Goal: Task Accomplishment & Management: Use online tool/utility

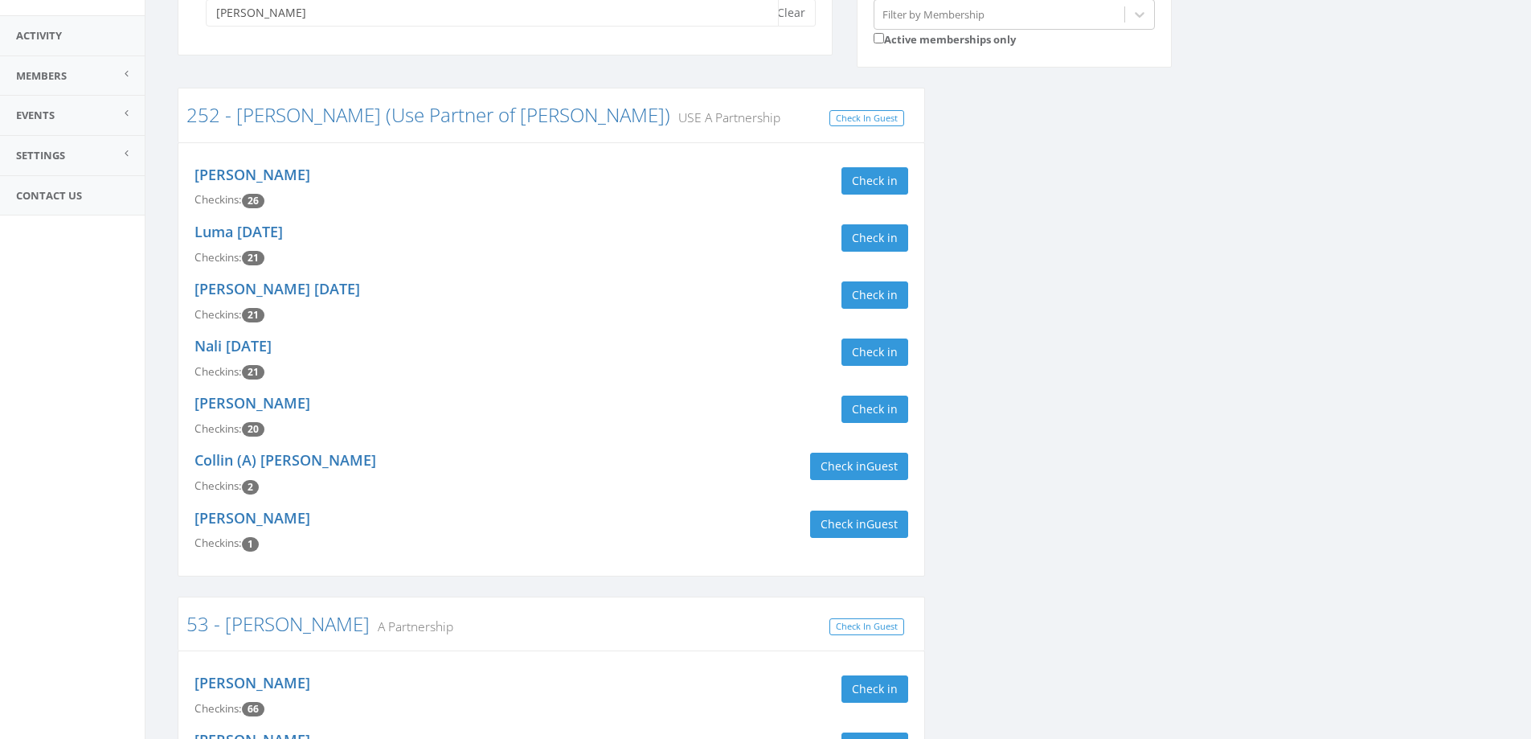
scroll to position [563, 0]
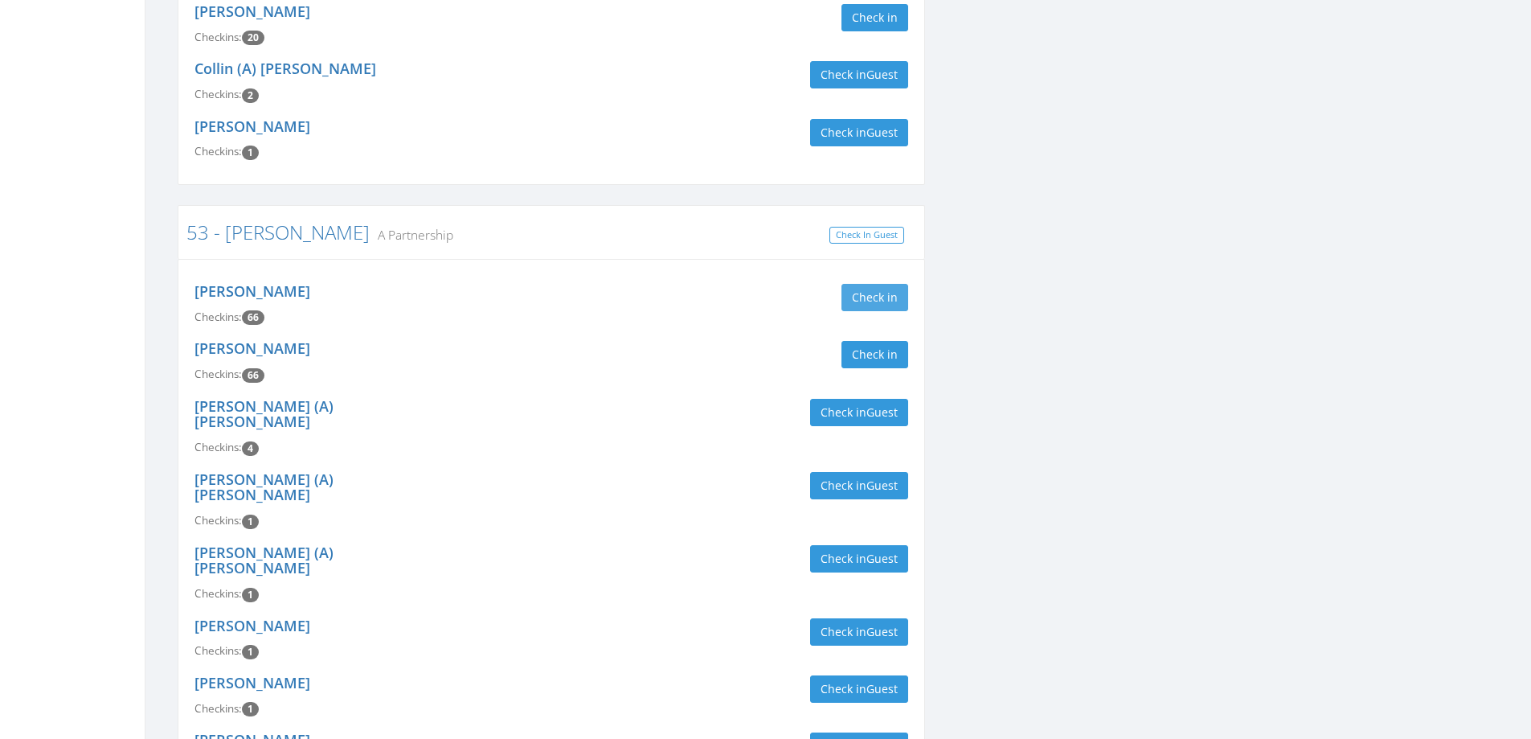
type input "[PERSON_NAME]"
click at [866, 299] on button "Check in" at bounding box center [875, 297] width 67 height 27
click at [862, 356] on button "Check in" at bounding box center [875, 354] width 67 height 27
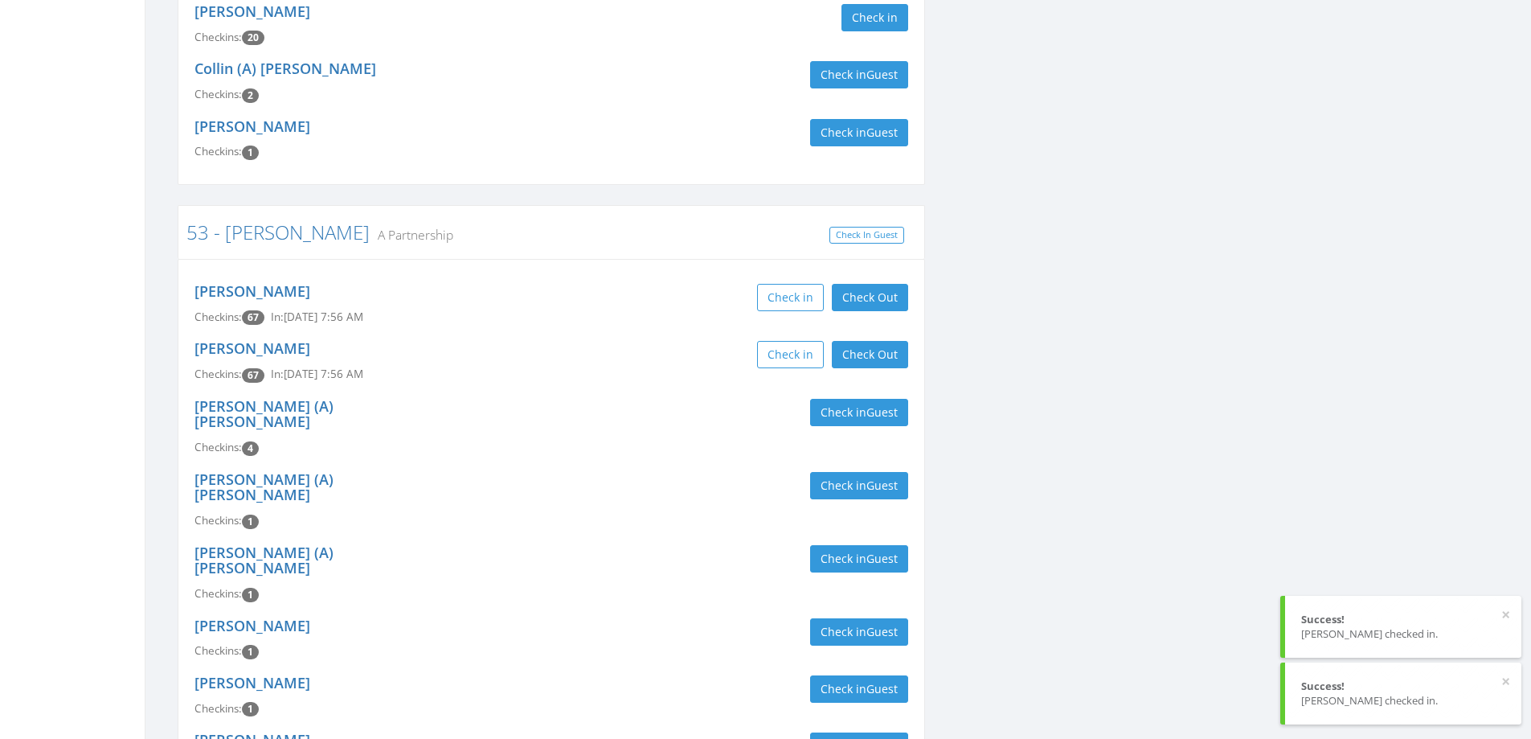
click at [604, 375] on div "[PERSON_NAME] Checkins: 67 In: [DATE] 7:56 AM Check in Check Out Check Out" at bounding box center [551, 361] width 738 height 57
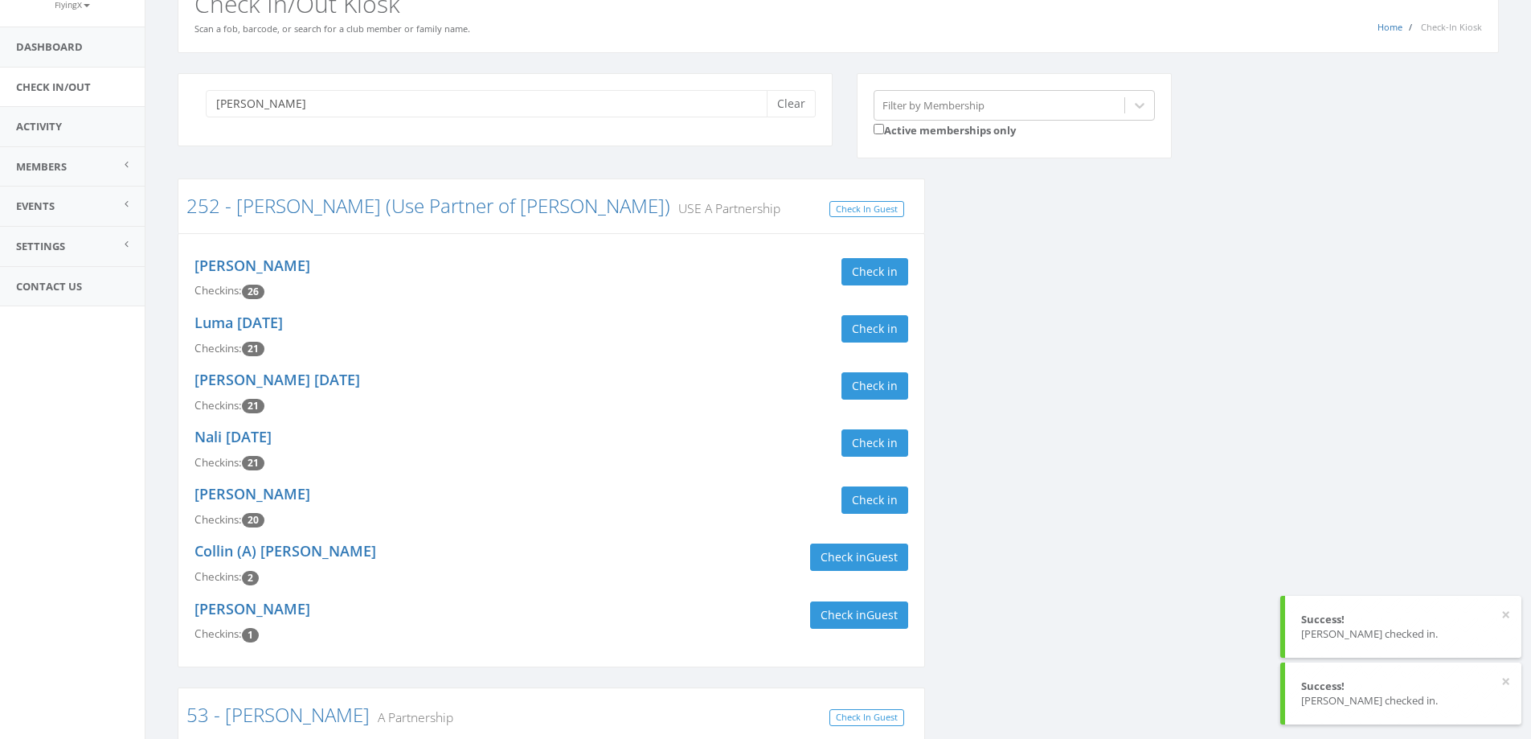
scroll to position [0, 0]
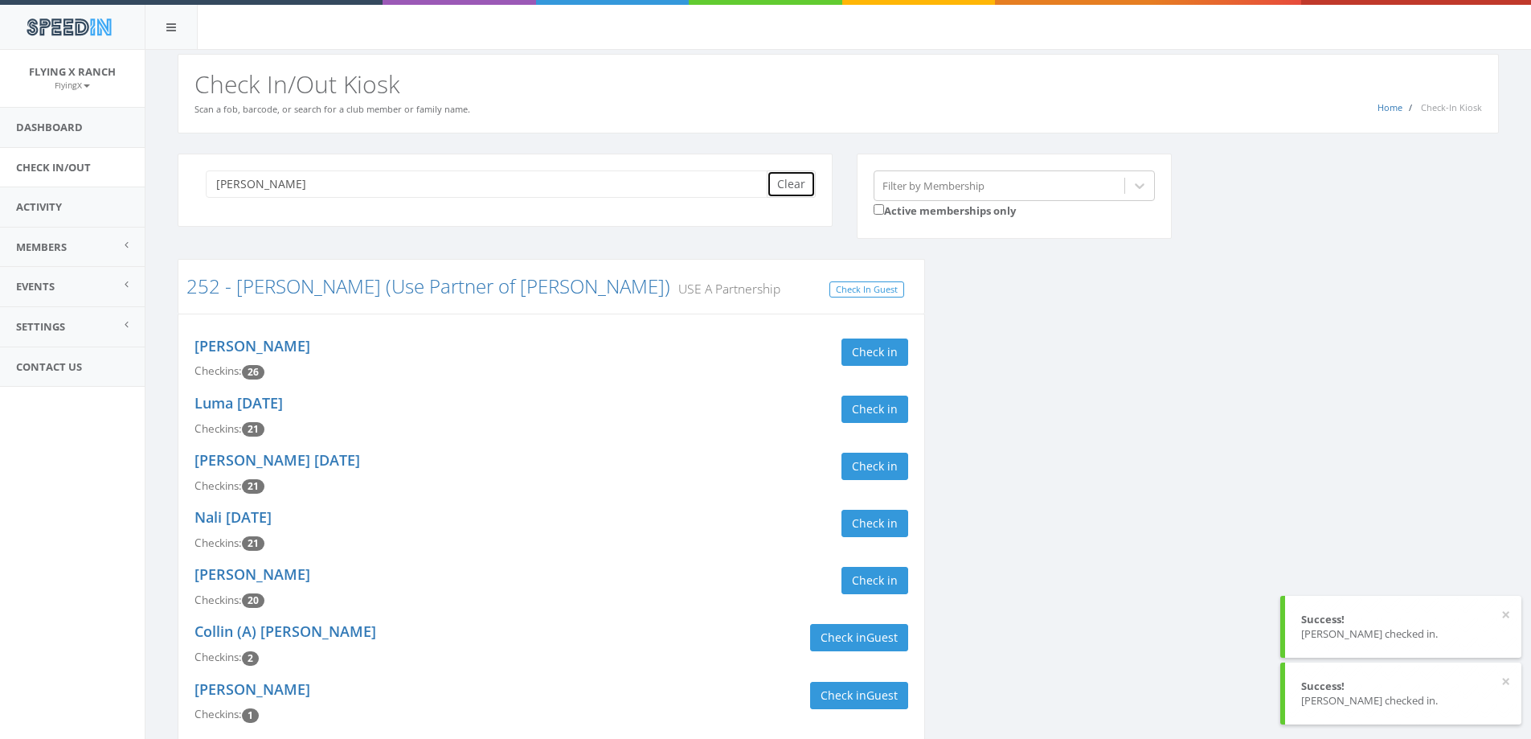
click at [792, 190] on button "Clear" at bounding box center [791, 183] width 49 height 27
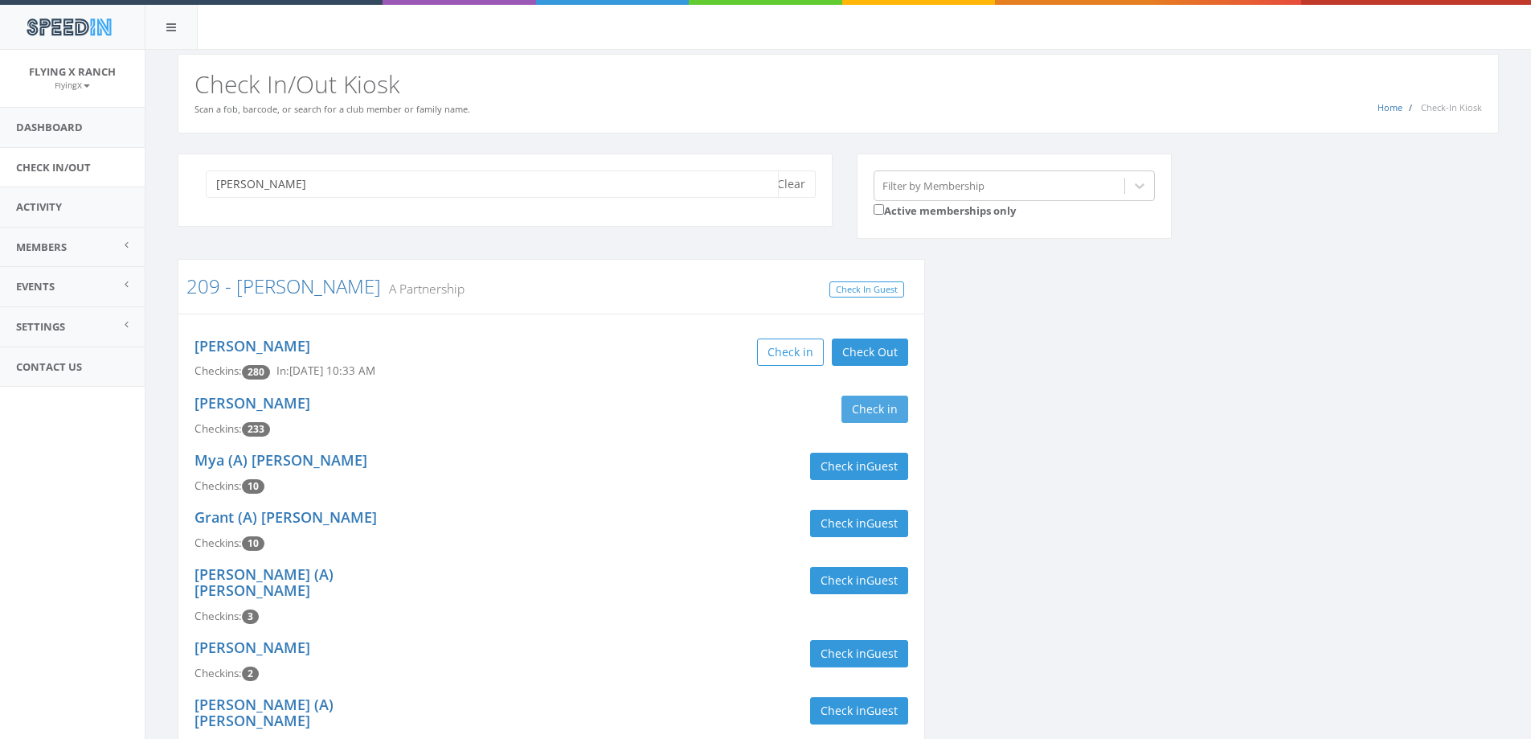
type input "butler"
click at [871, 411] on button "Check in" at bounding box center [875, 408] width 67 height 27
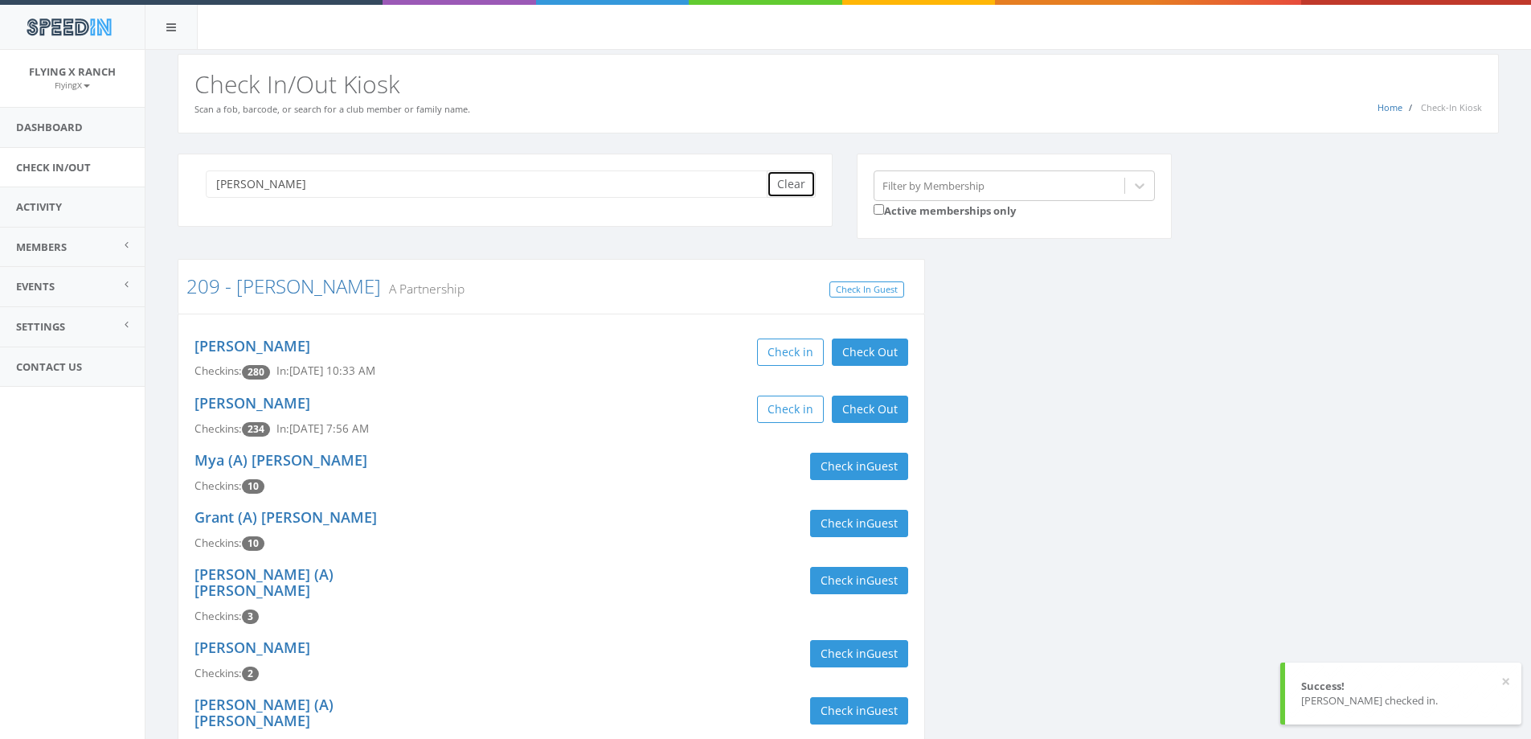
click at [798, 188] on button "Clear" at bounding box center [791, 183] width 49 height 27
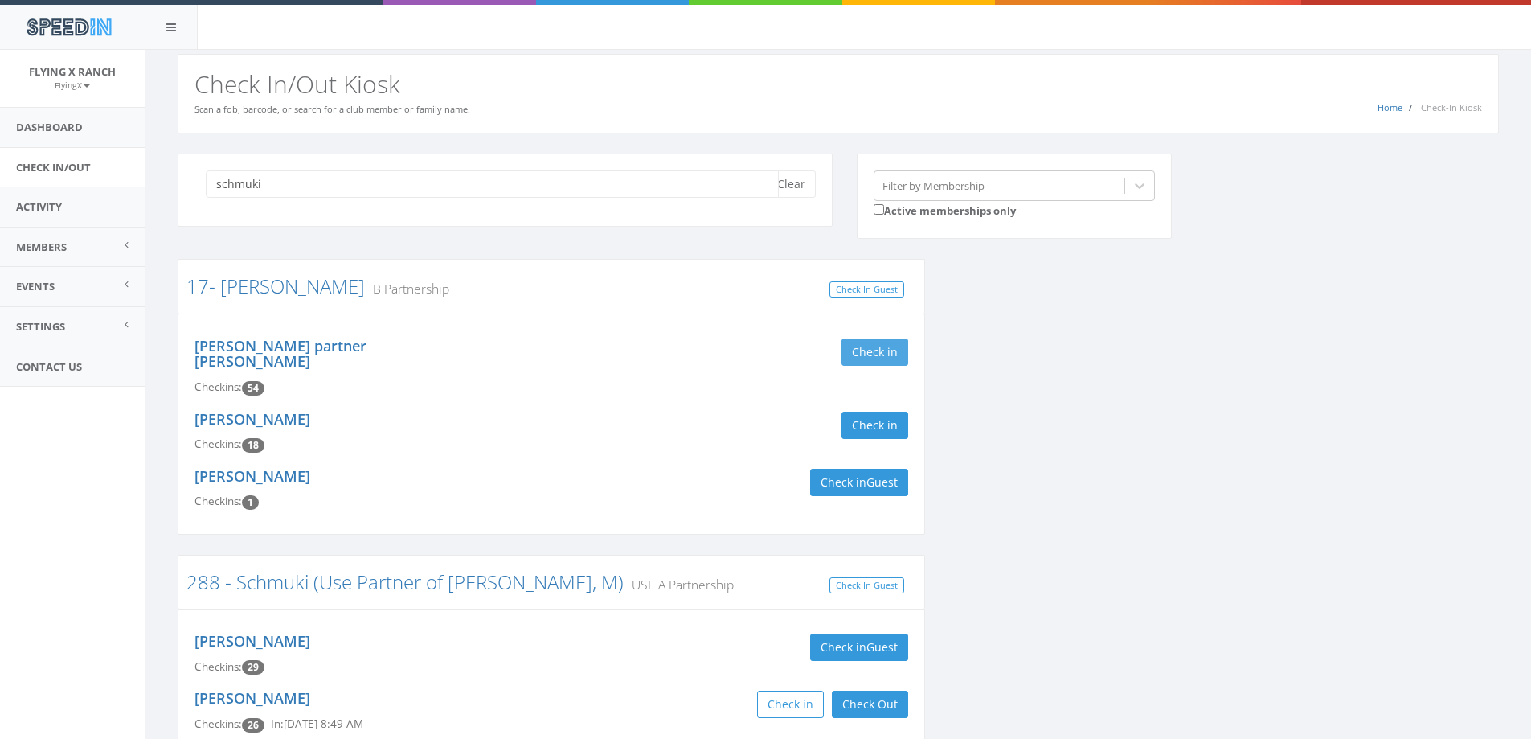
type input "schmuki"
click at [879, 350] on button "Check in" at bounding box center [875, 351] width 67 height 27
click at [886, 414] on button "Check in" at bounding box center [875, 425] width 67 height 27
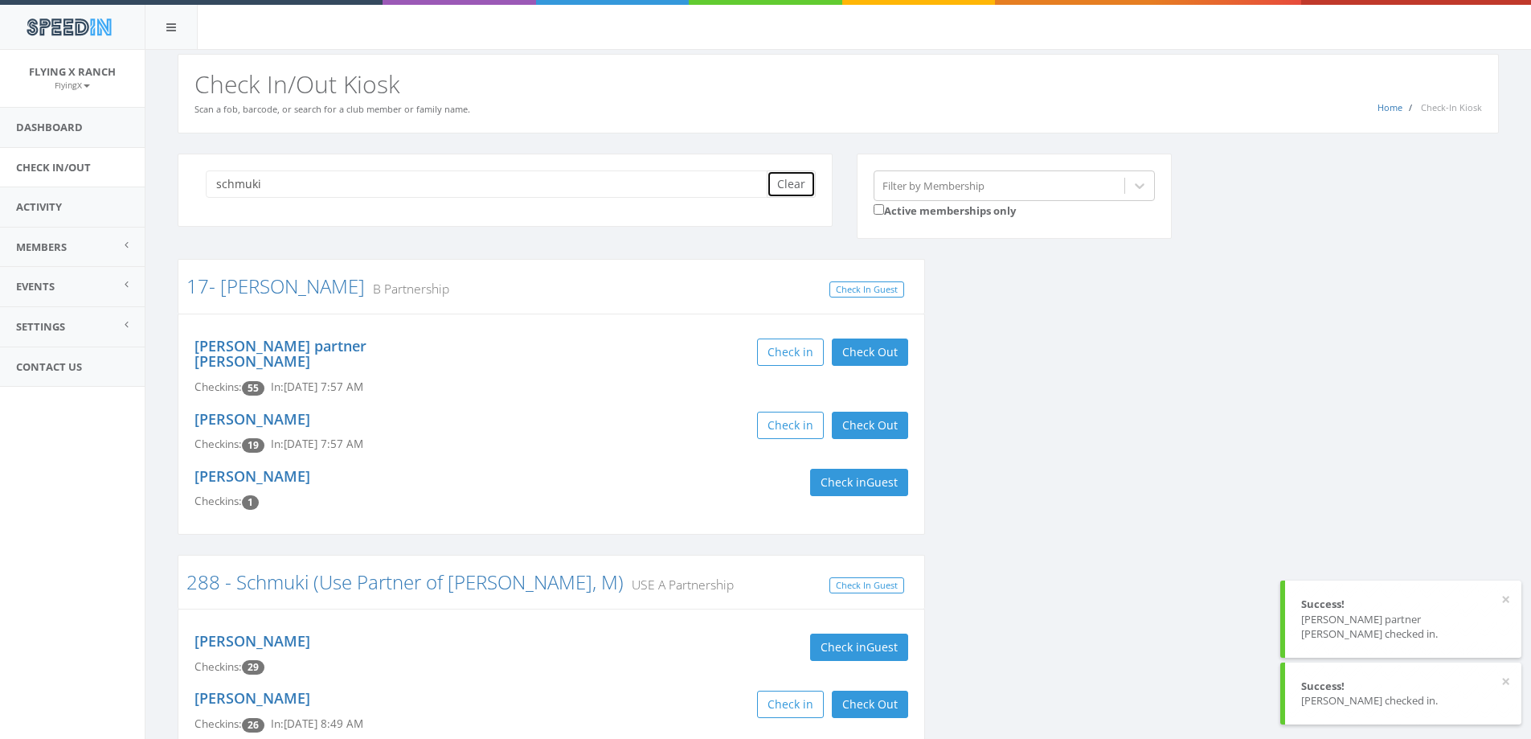
click at [793, 192] on button "Clear" at bounding box center [791, 183] width 49 height 27
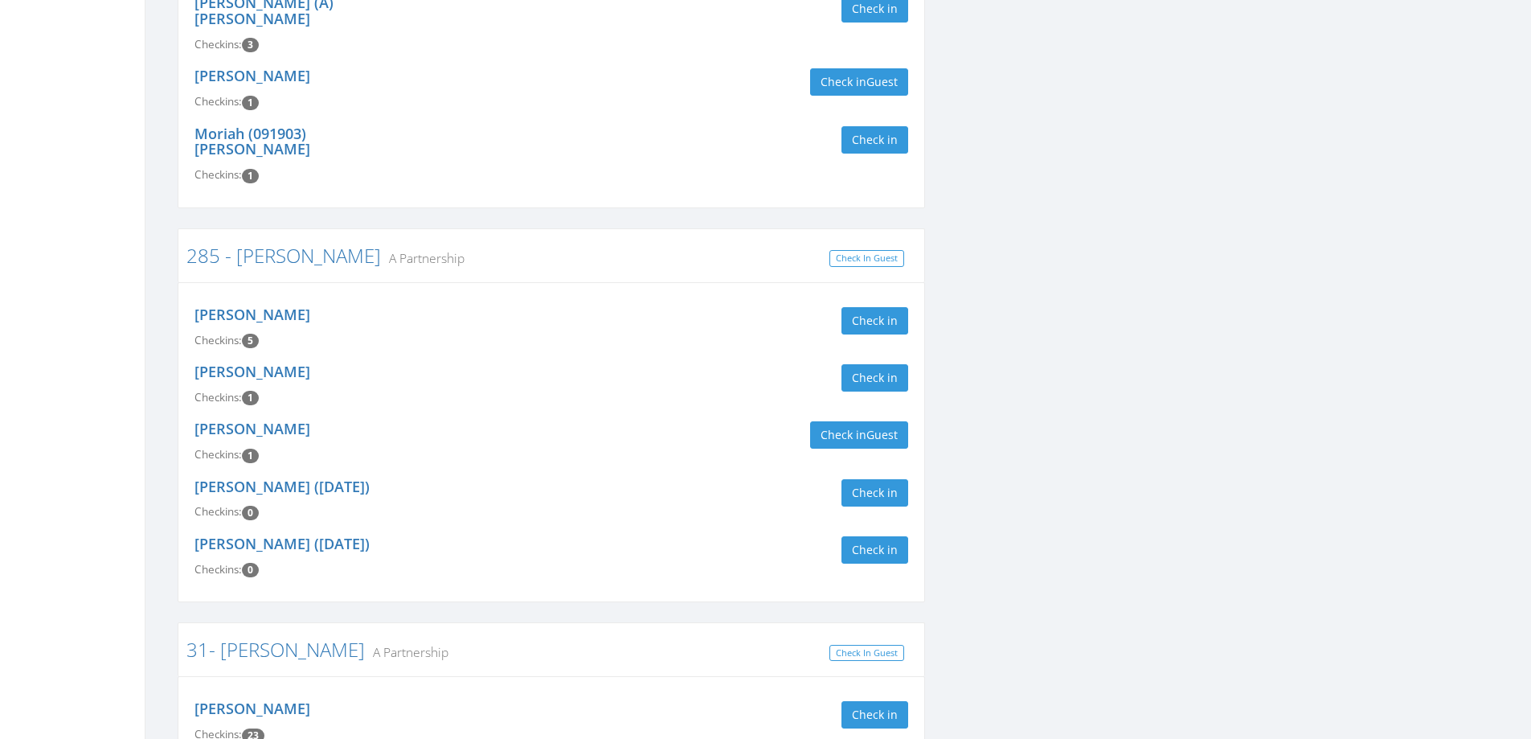
scroll to position [3536, 0]
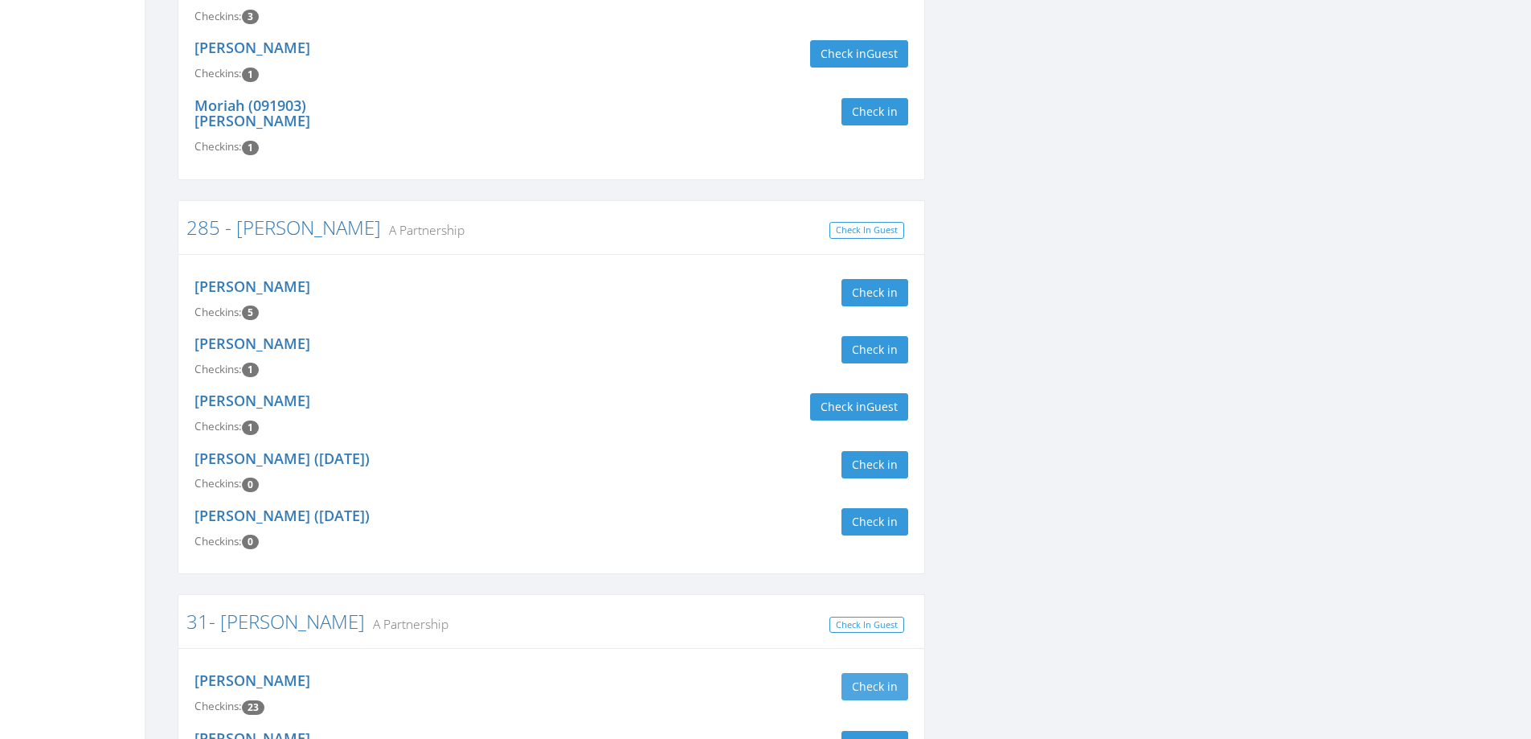
type input "james"
click at [878, 673] on button "Check in" at bounding box center [875, 686] width 67 height 27
click at [881, 731] on button "Check in" at bounding box center [875, 744] width 67 height 27
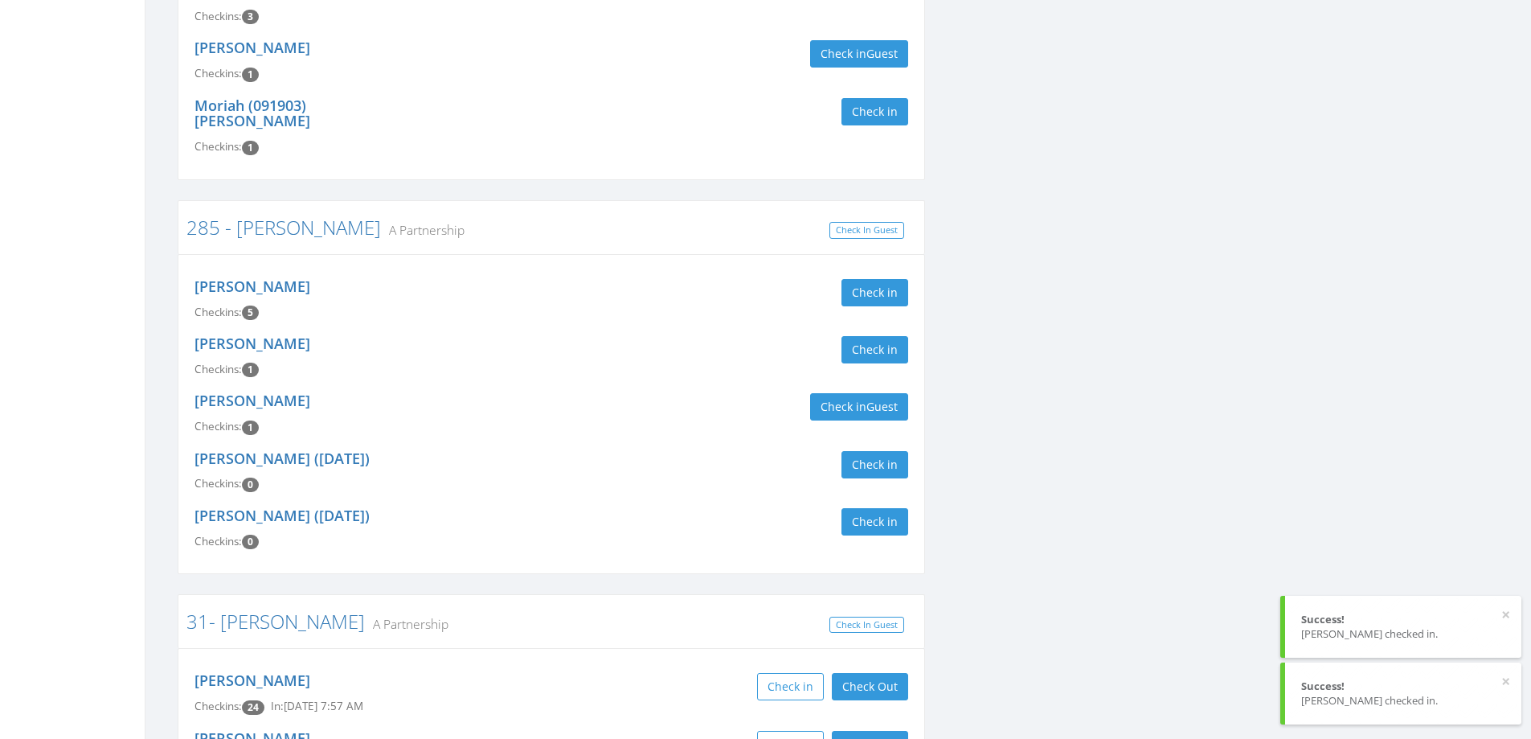
click at [681, 731] on div "Check in Check Out Check Out" at bounding box center [735, 744] width 345 height 27
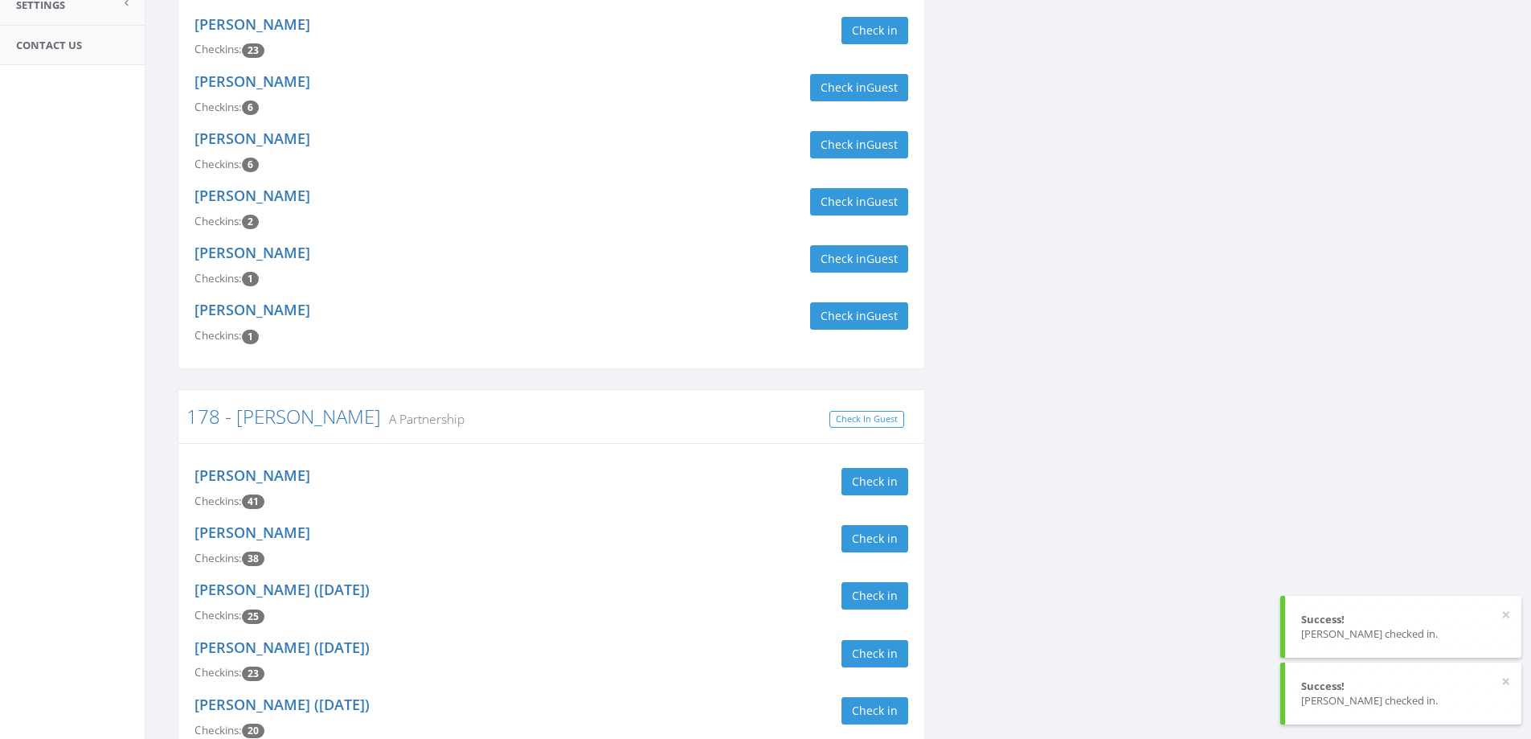
scroll to position [0, 0]
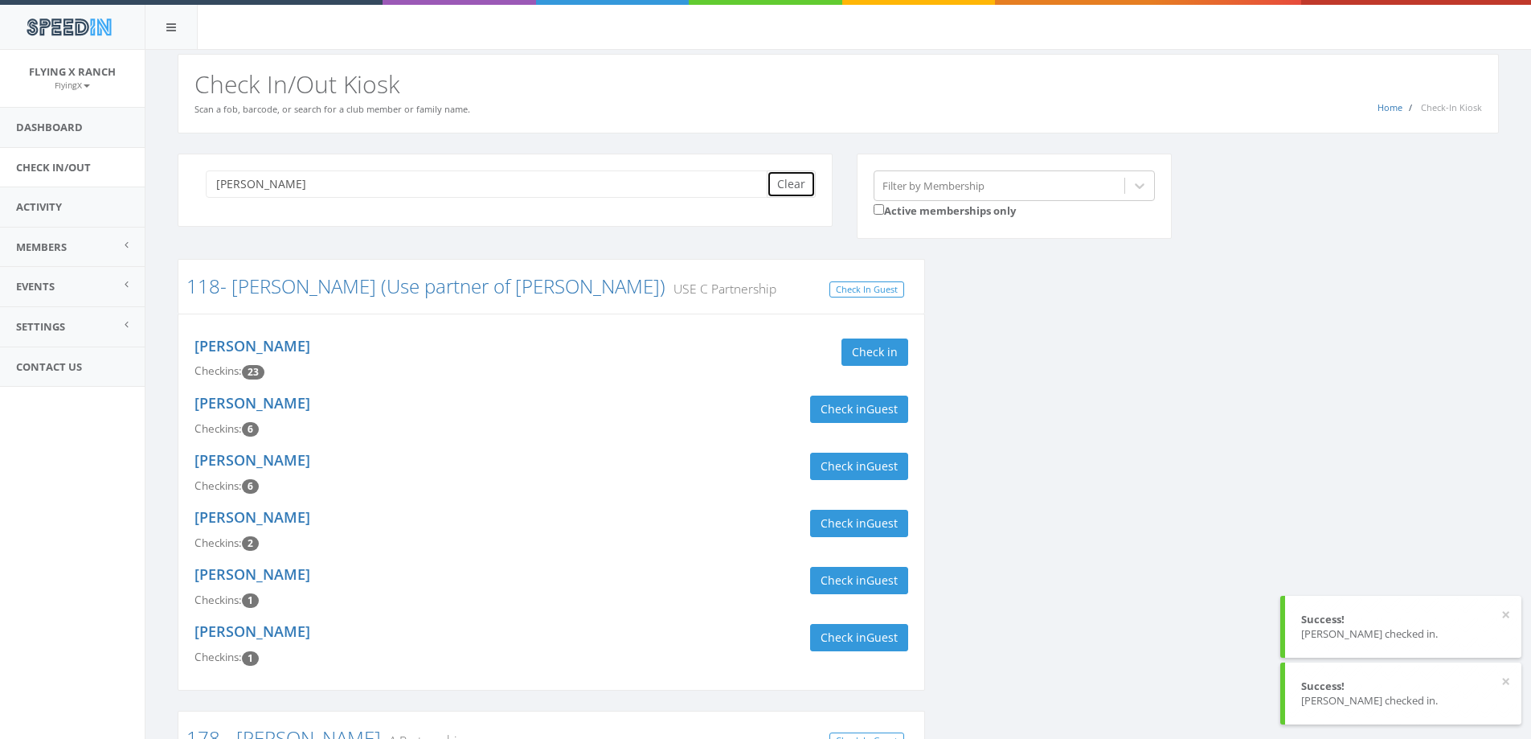
click at [796, 186] on button "Clear" at bounding box center [791, 183] width 49 height 27
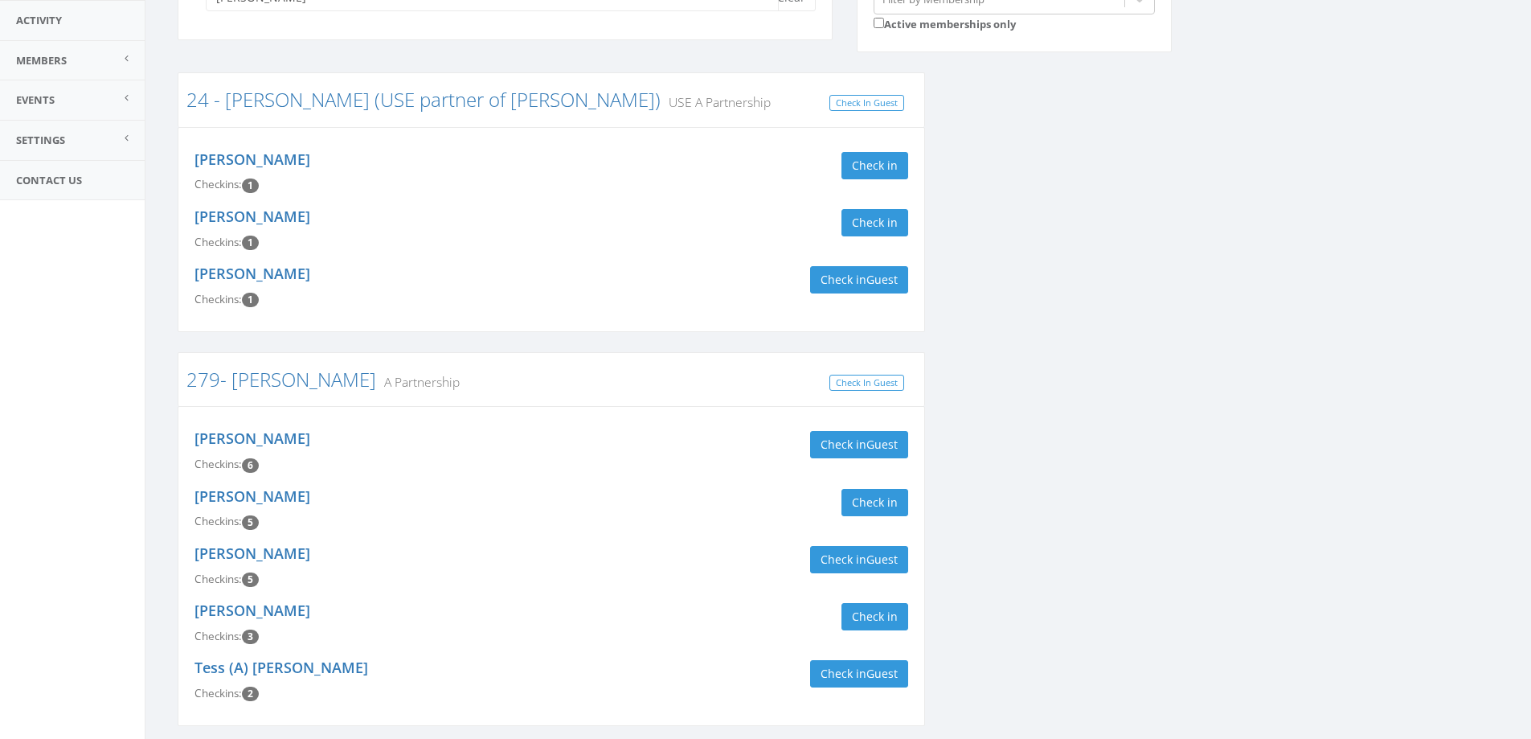
scroll to position [246, 0]
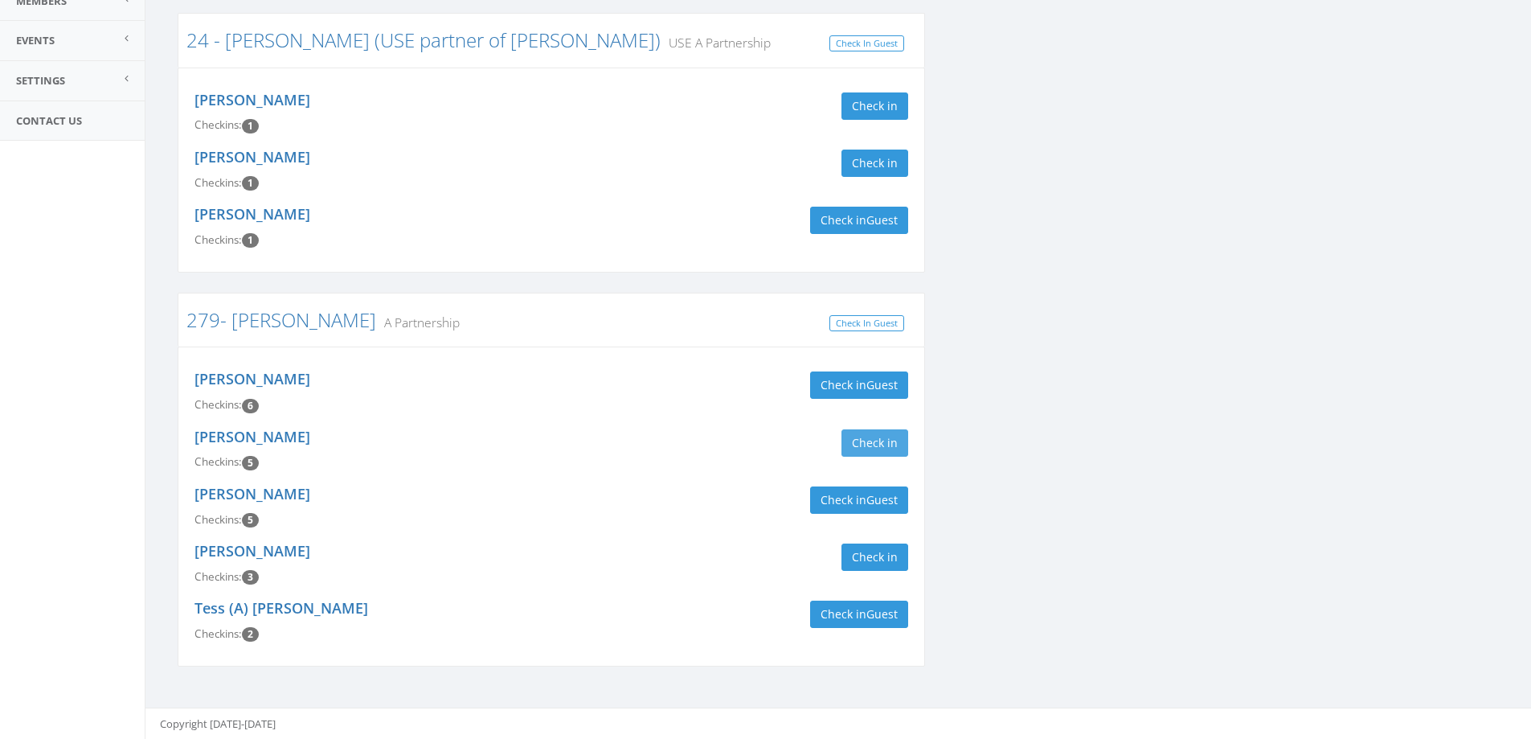
type input "bryson"
click at [874, 440] on button "Check in" at bounding box center [875, 442] width 67 height 27
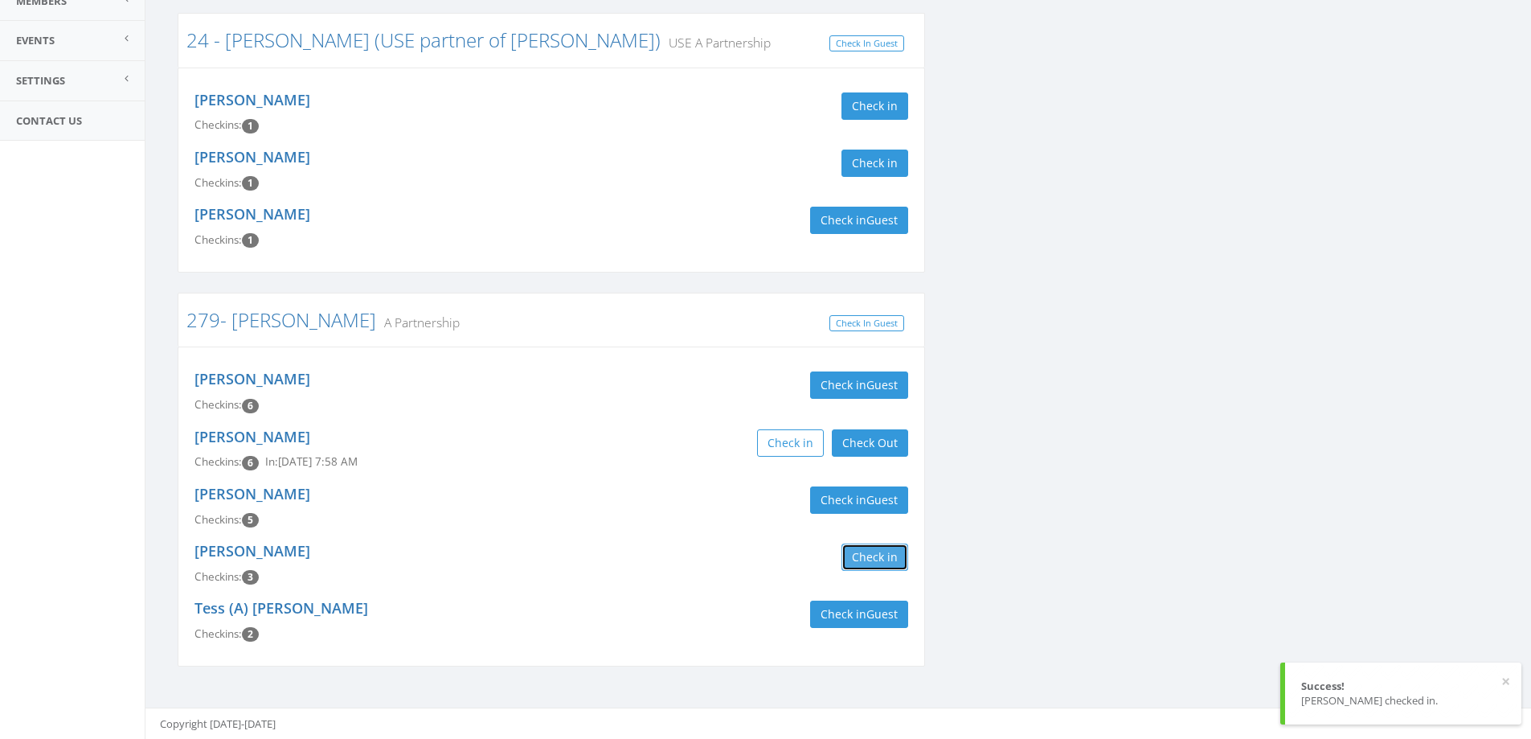
click at [857, 561] on button "Check in" at bounding box center [875, 556] width 67 height 27
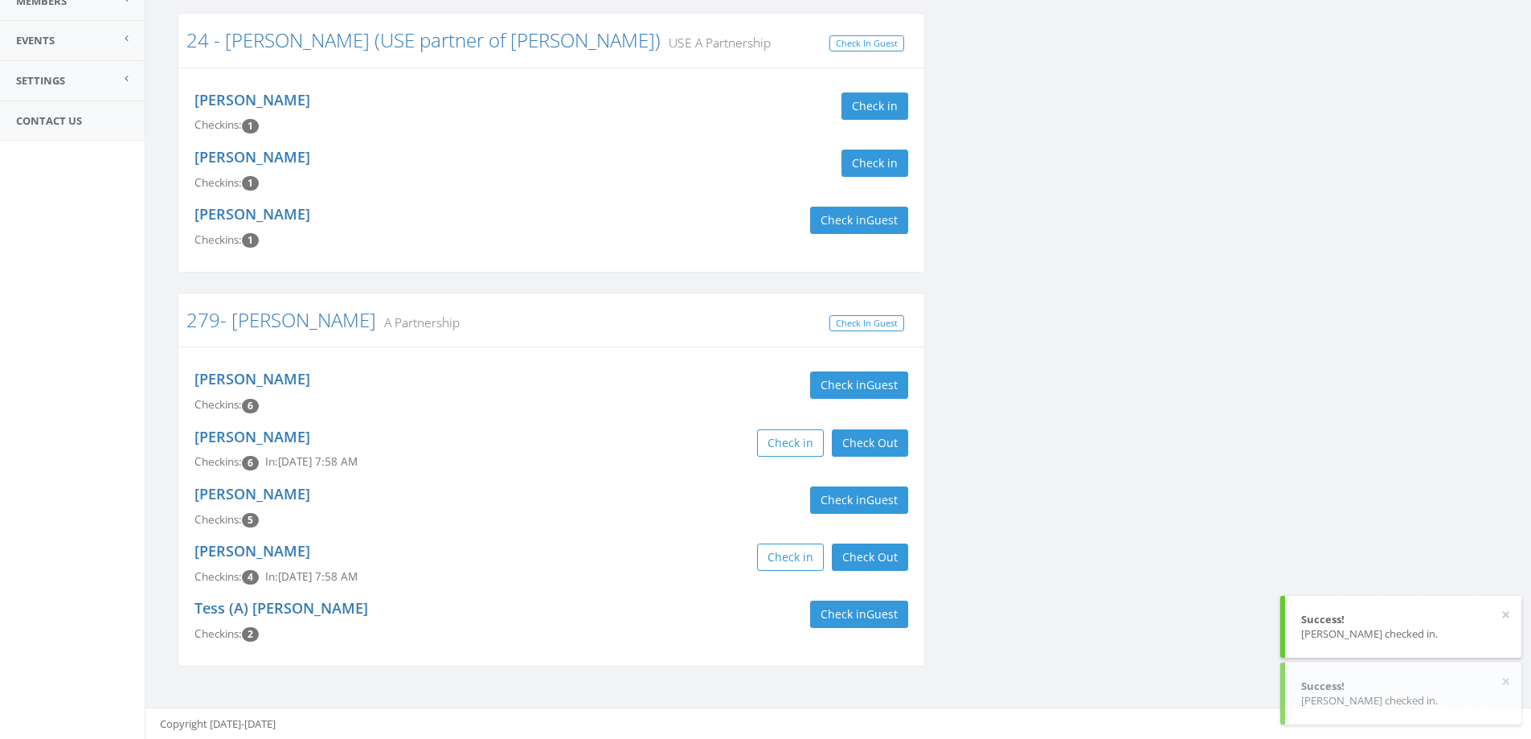
click at [693, 339] on div "279- Bryson A Partnership Check In Guest" at bounding box center [551, 320] width 747 height 54
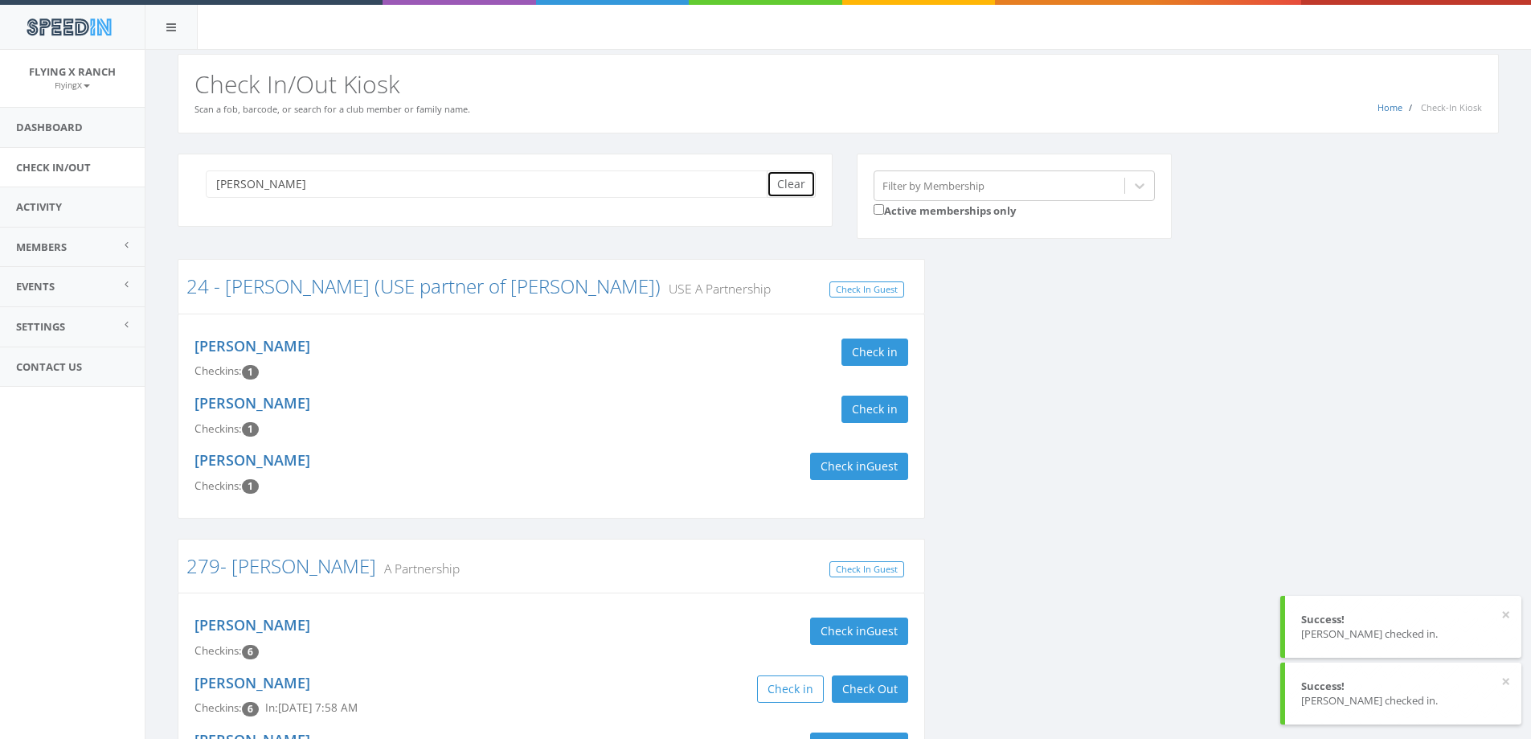
click at [800, 178] on button "Clear" at bounding box center [791, 183] width 49 height 27
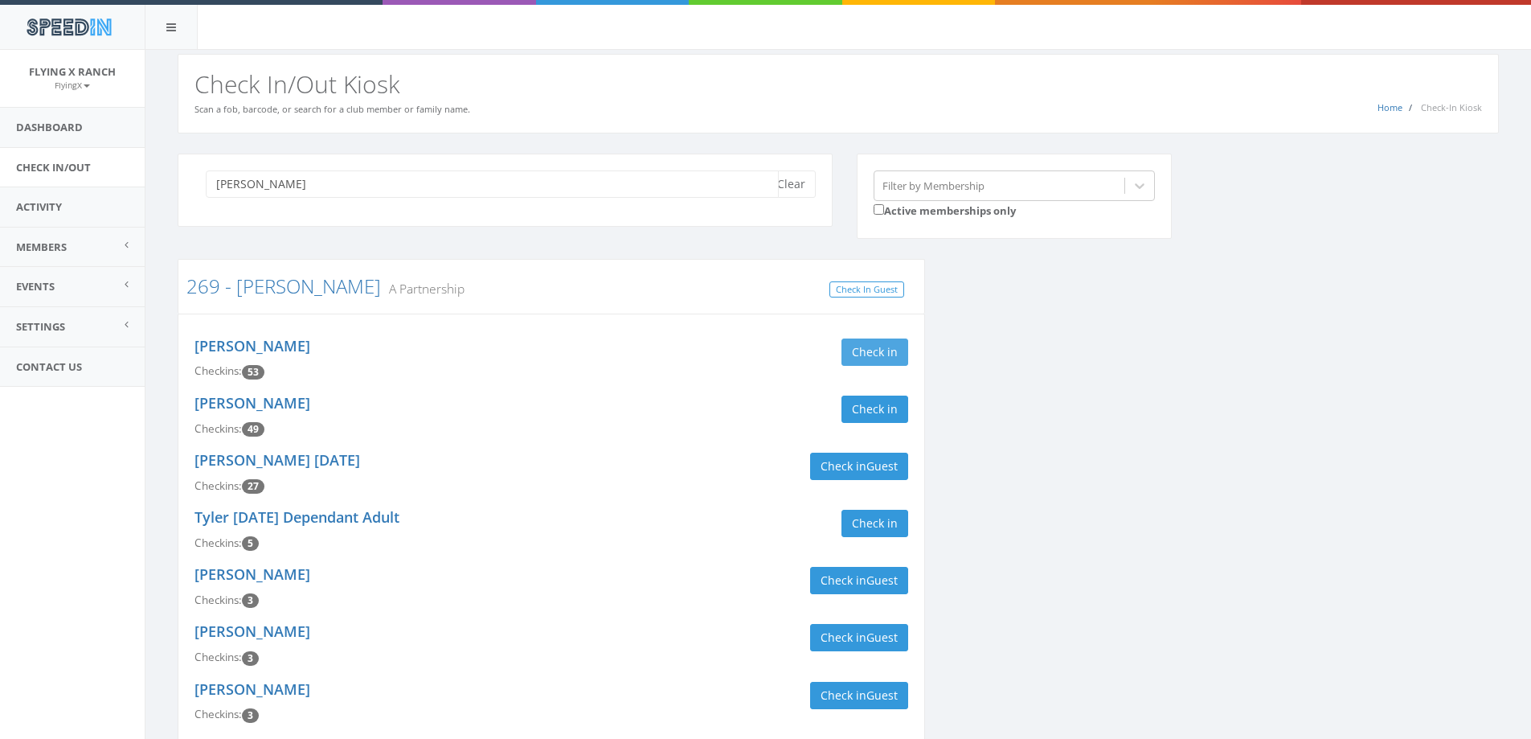
type input "wolniak"
click at [873, 357] on button "Check in" at bounding box center [875, 351] width 67 height 27
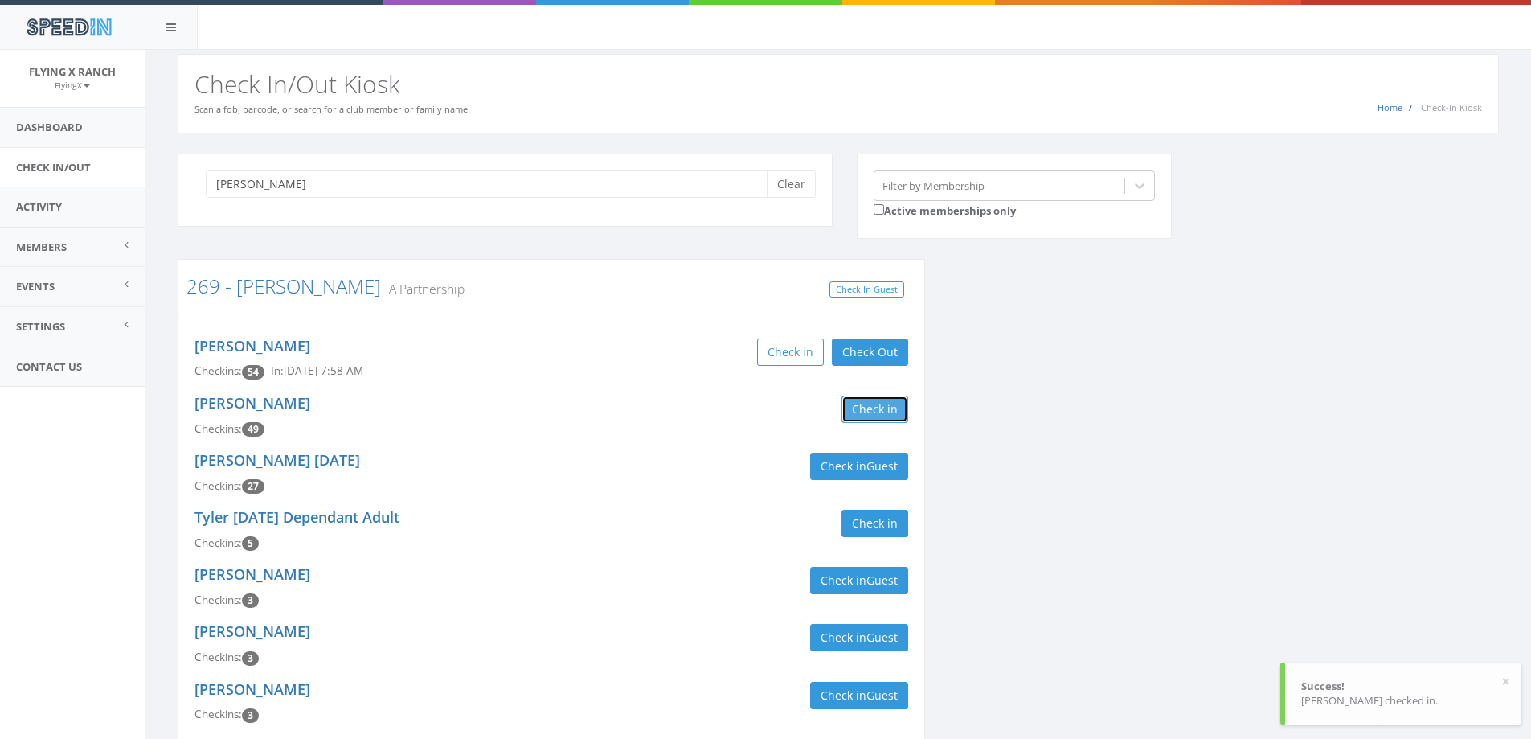
click at [872, 419] on button "Check in" at bounding box center [875, 408] width 67 height 27
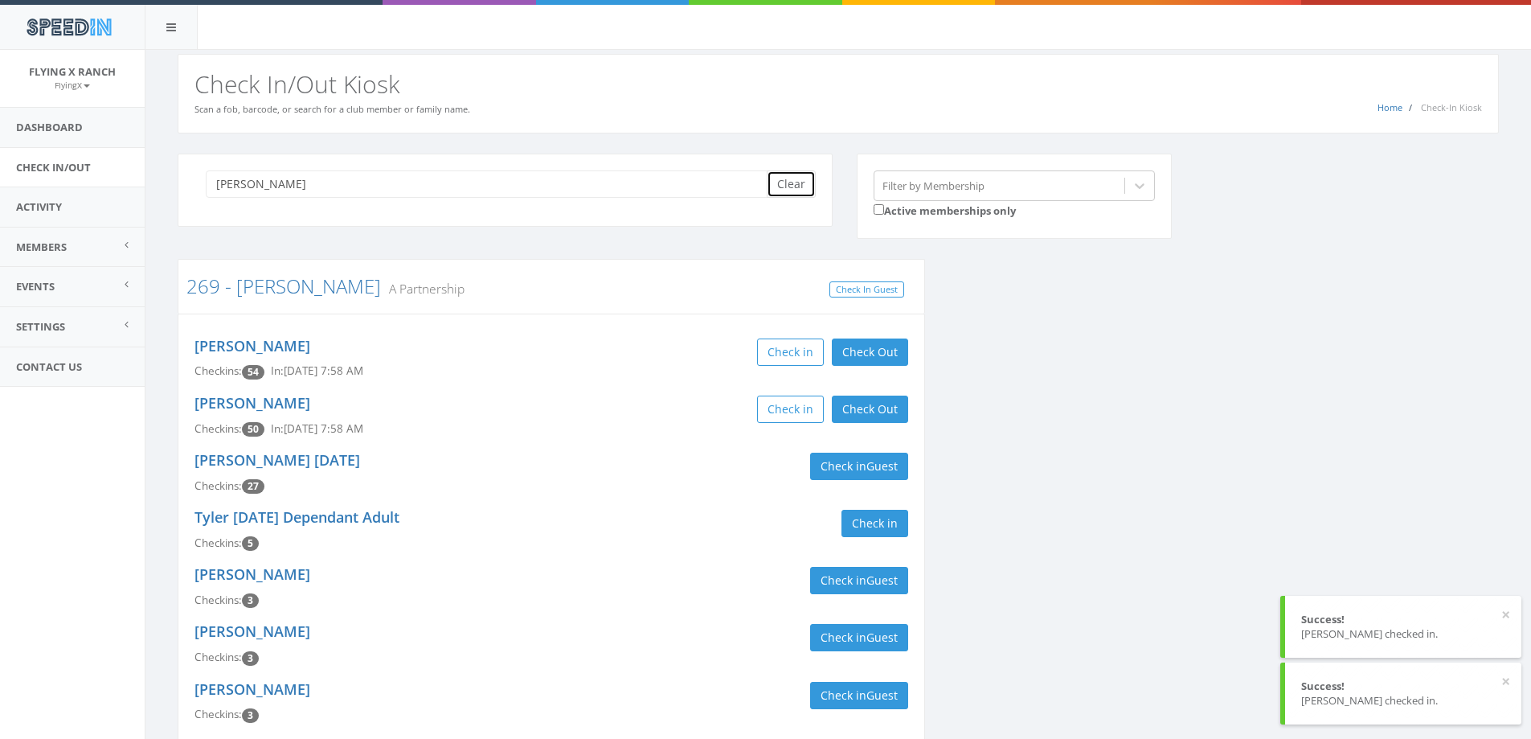
click at [787, 186] on button "Clear" at bounding box center [791, 183] width 49 height 27
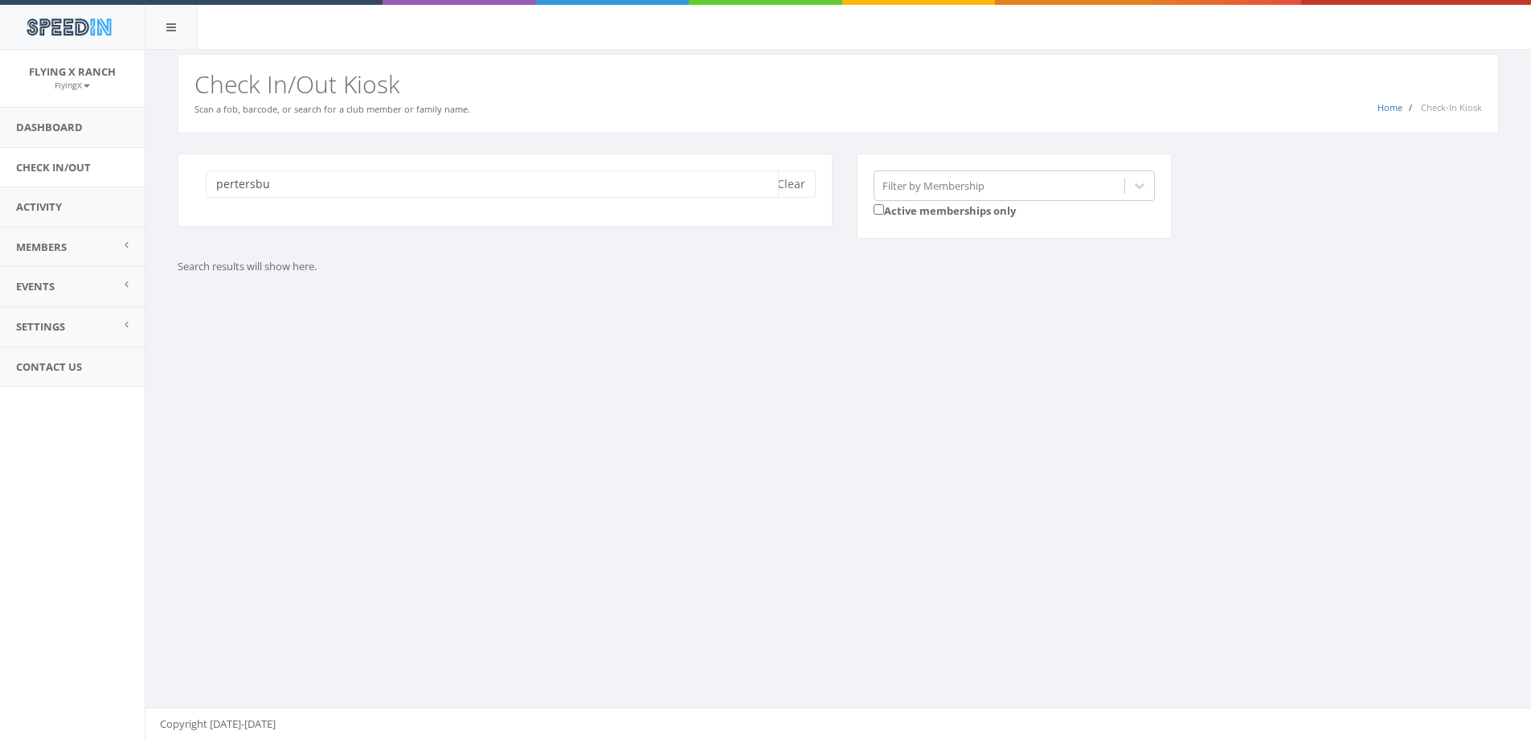
click at [231, 181] on input "pertersbu" at bounding box center [492, 183] width 573 height 27
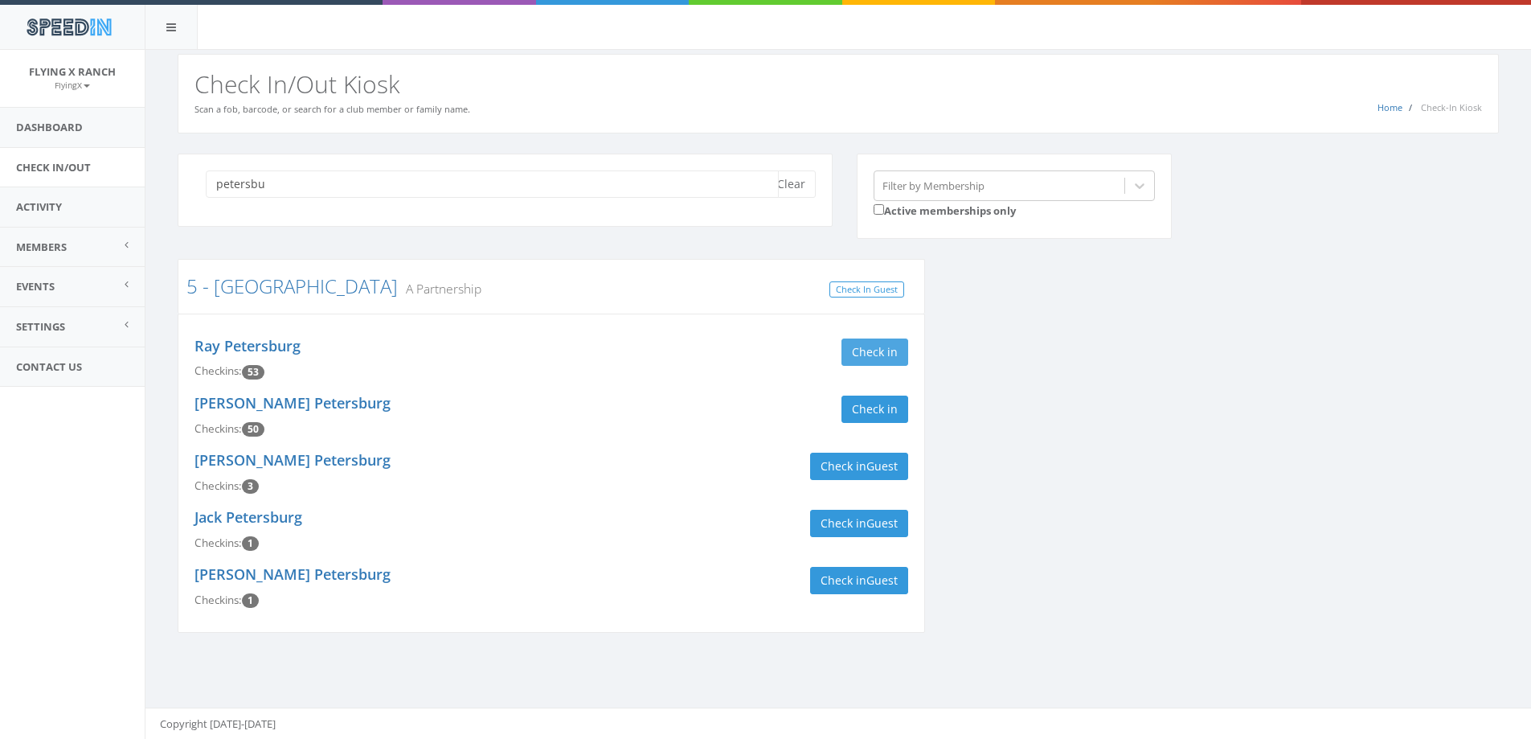
type input "petersbu"
click at [876, 346] on button "Check in" at bounding box center [875, 351] width 67 height 27
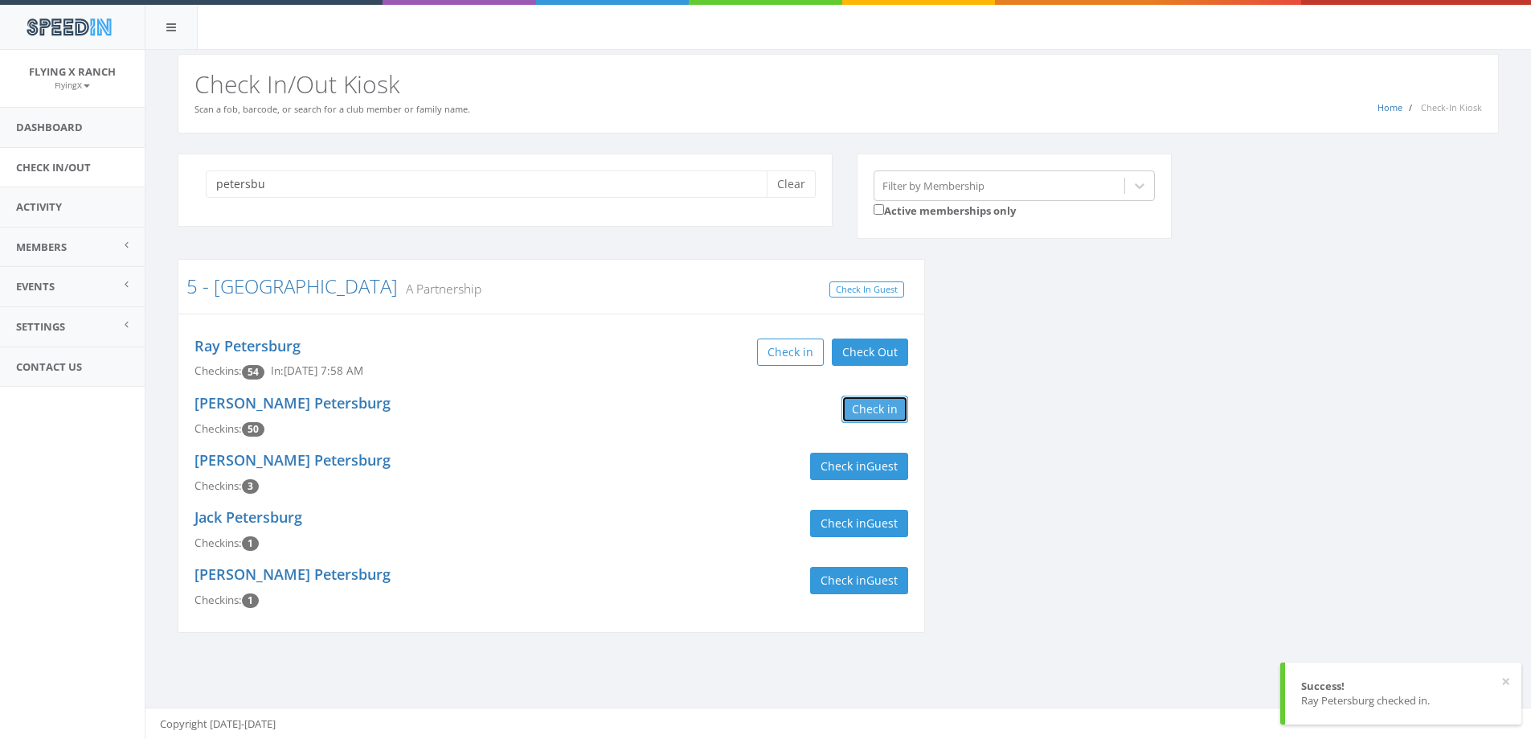
click at [874, 407] on button "Check in" at bounding box center [875, 408] width 67 height 27
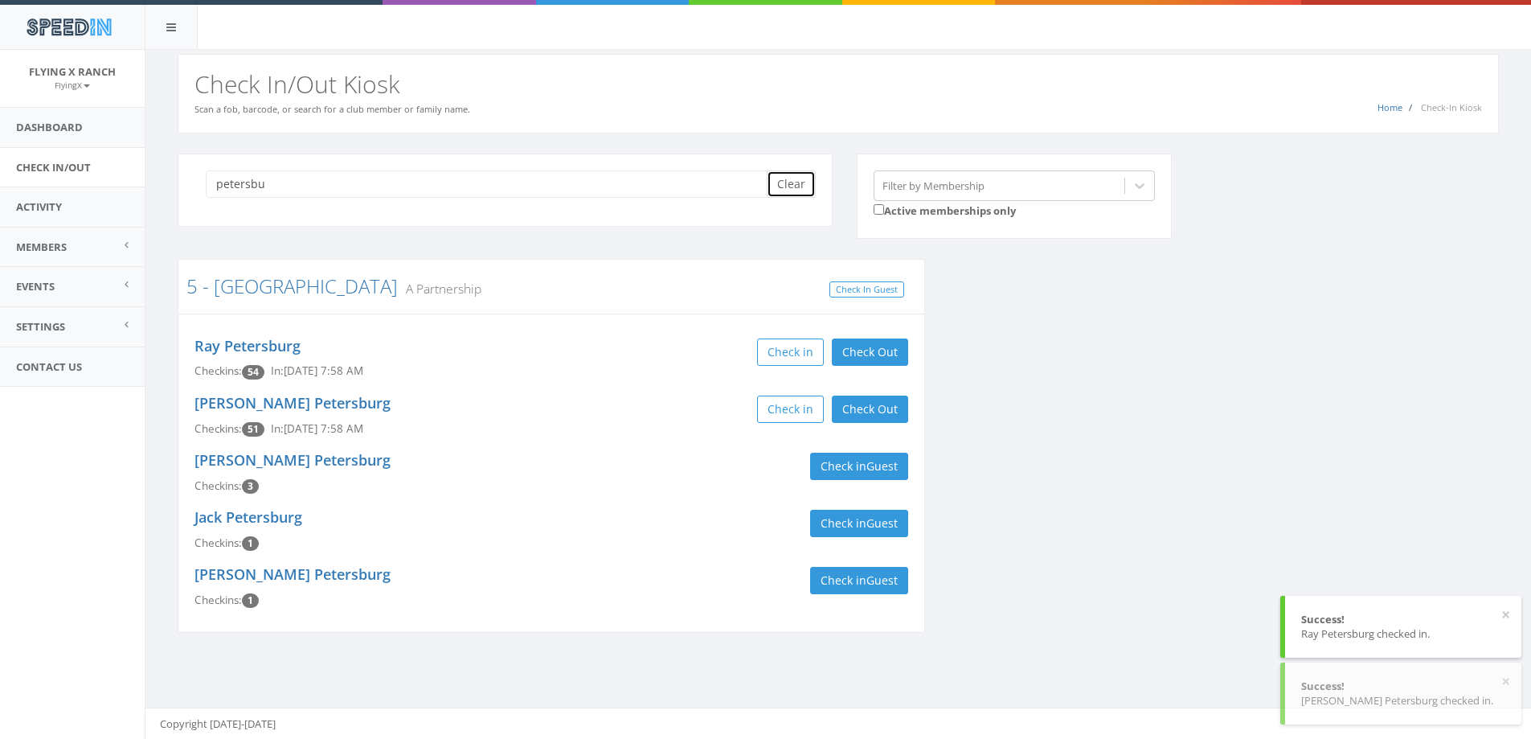
click at [787, 183] on button "Clear" at bounding box center [791, 183] width 49 height 27
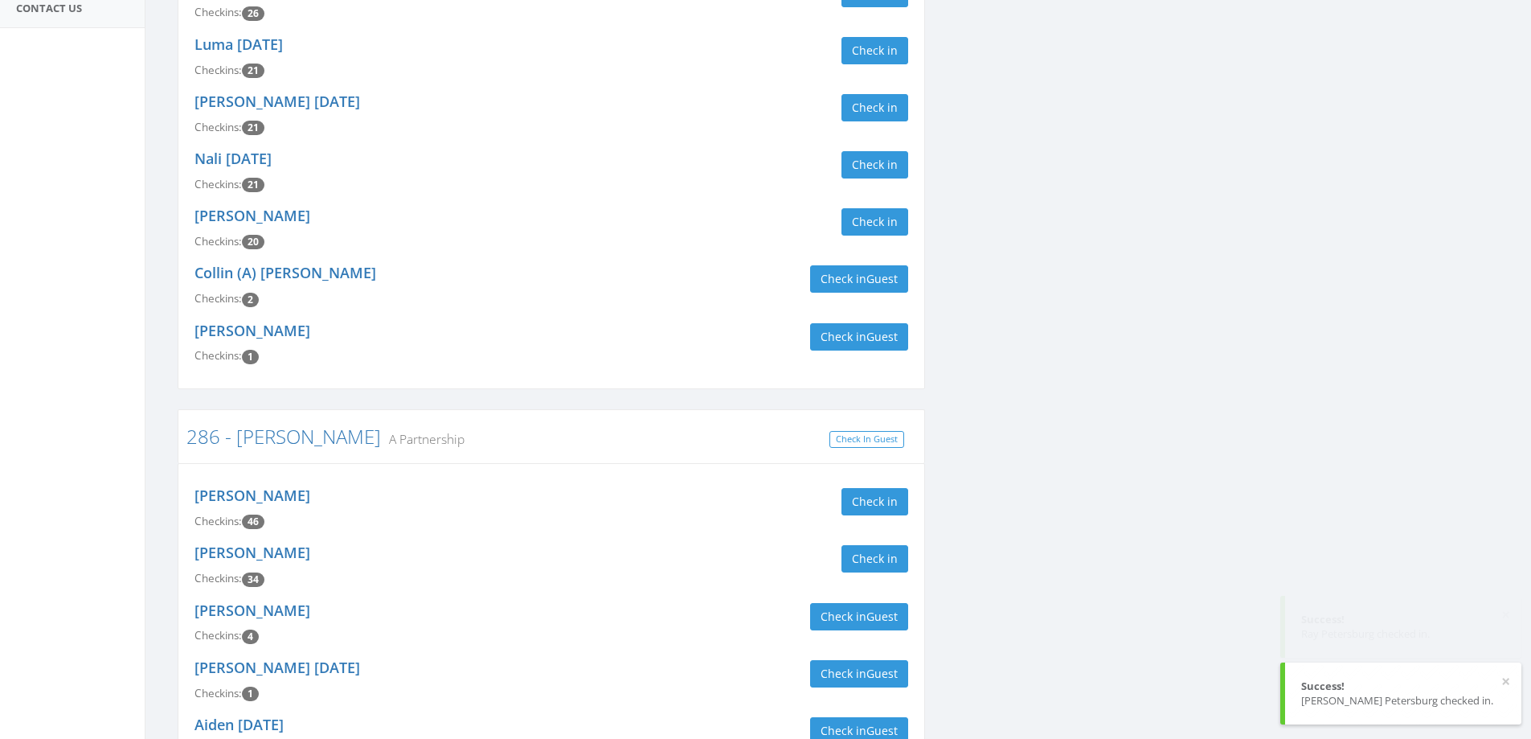
scroll to position [475, 0]
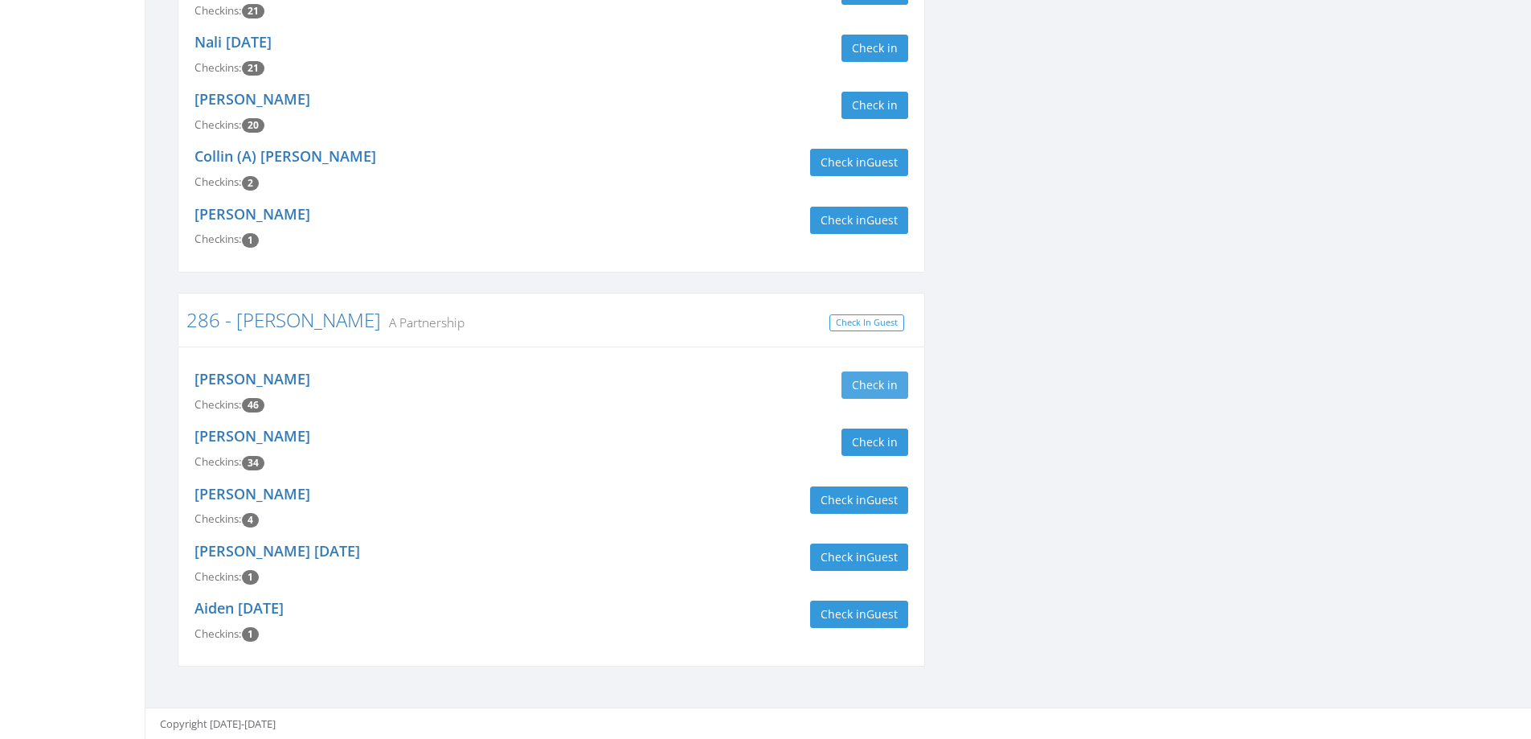
type input "murray"
click at [903, 381] on button "Check in" at bounding box center [875, 384] width 67 height 27
click at [885, 437] on button "Check in" at bounding box center [875, 441] width 67 height 27
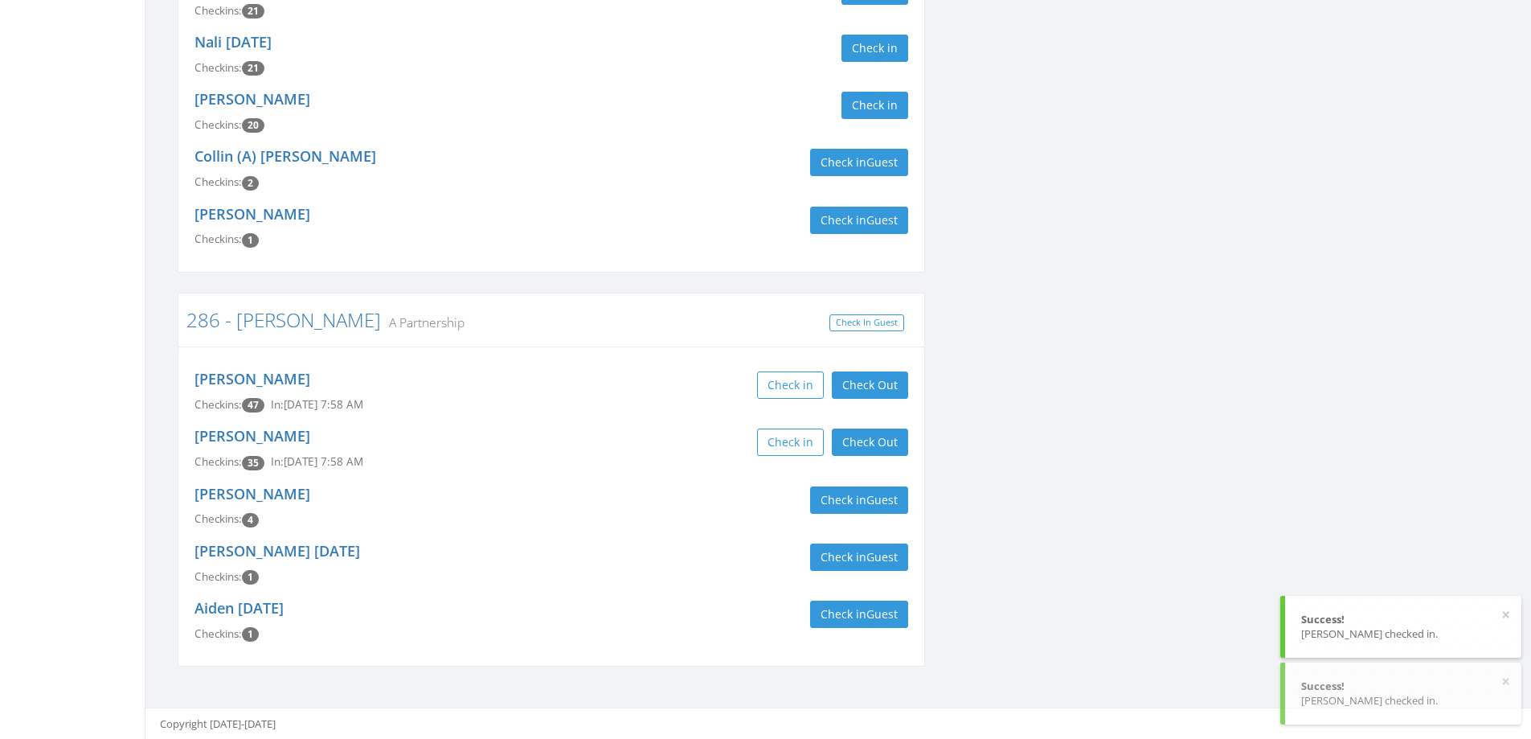
click at [683, 443] on div "Check in Check Out Check Out" at bounding box center [735, 441] width 345 height 27
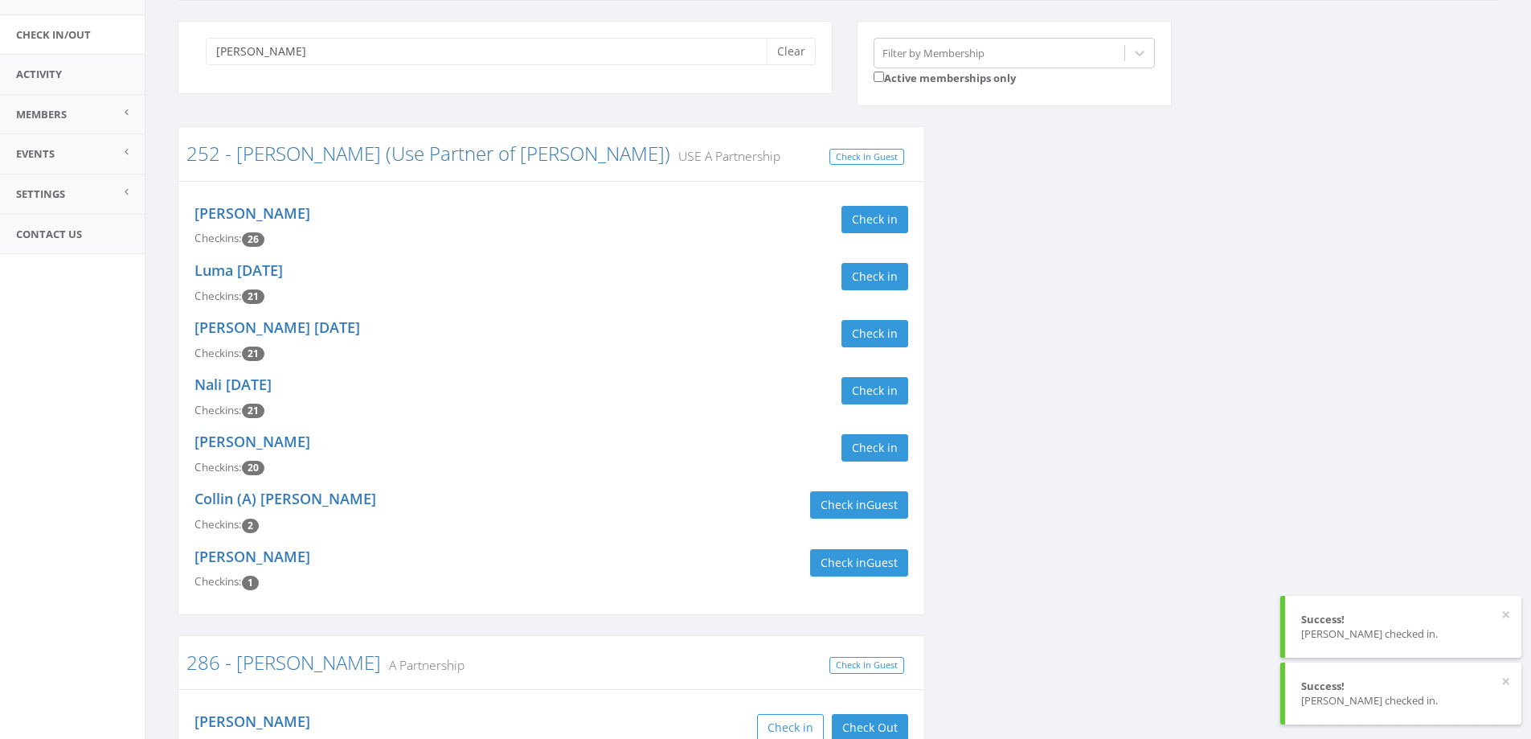
scroll to position [0, 0]
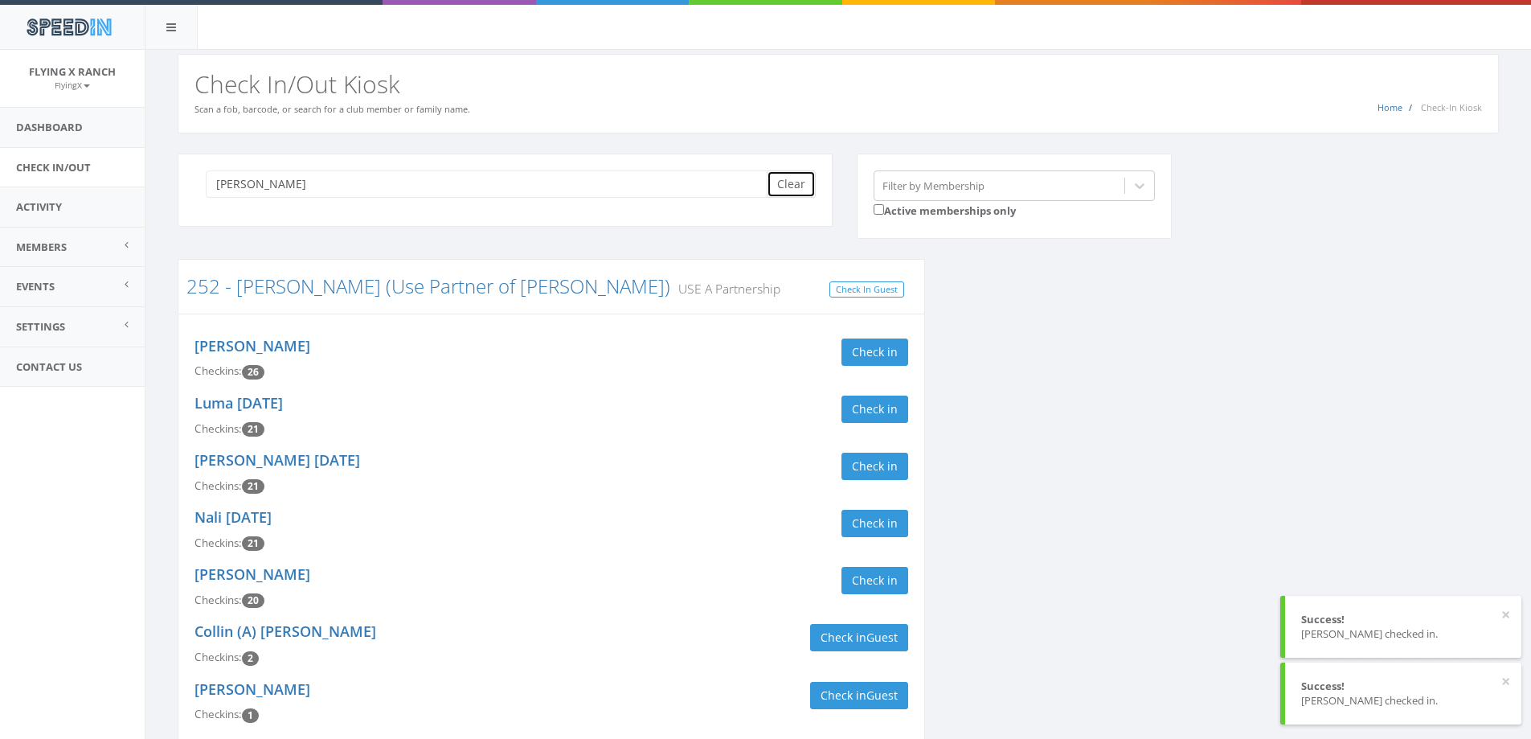
click at [790, 186] on button "Clear" at bounding box center [791, 183] width 49 height 27
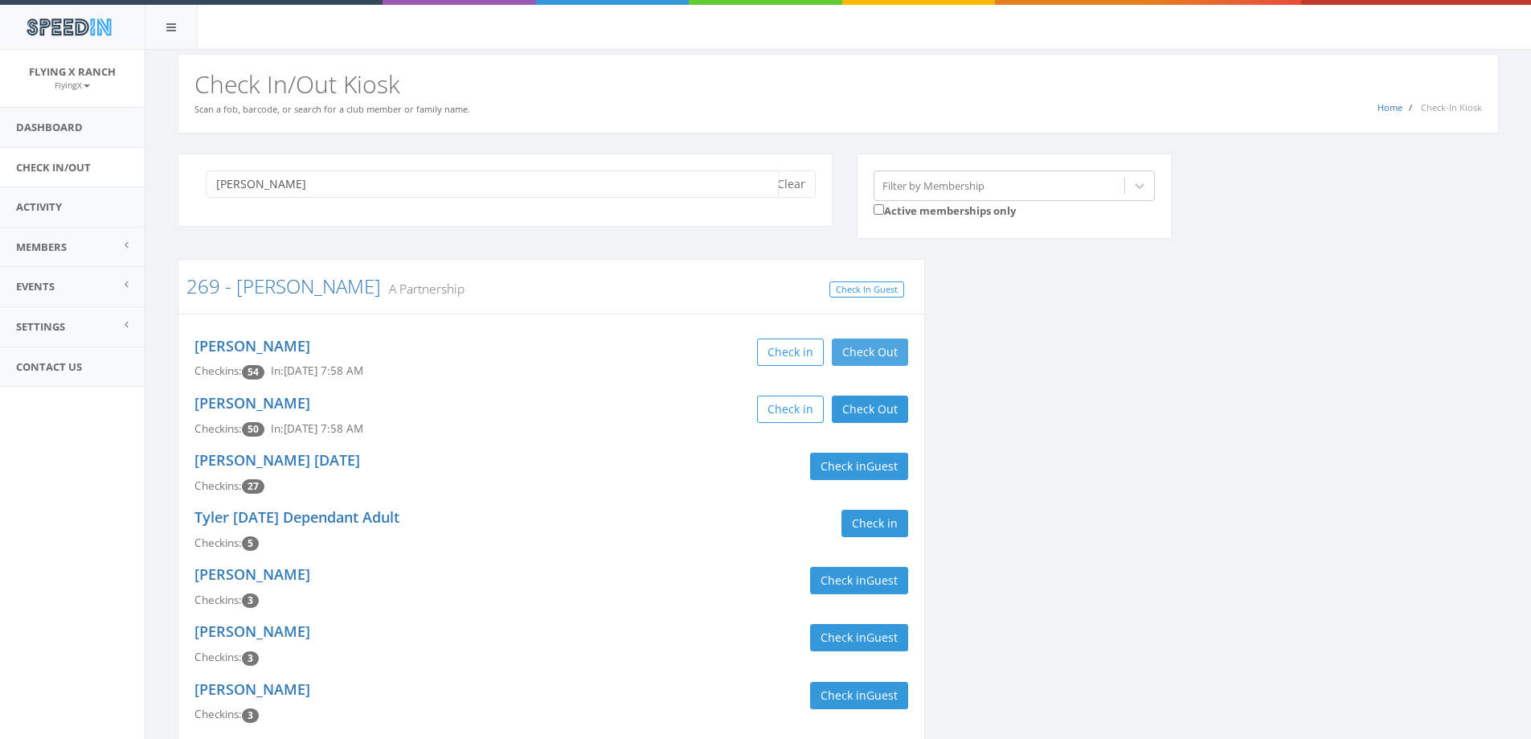
type input "wolniak"
click at [872, 358] on button "Check Out" at bounding box center [870, 351] width 76 height 27
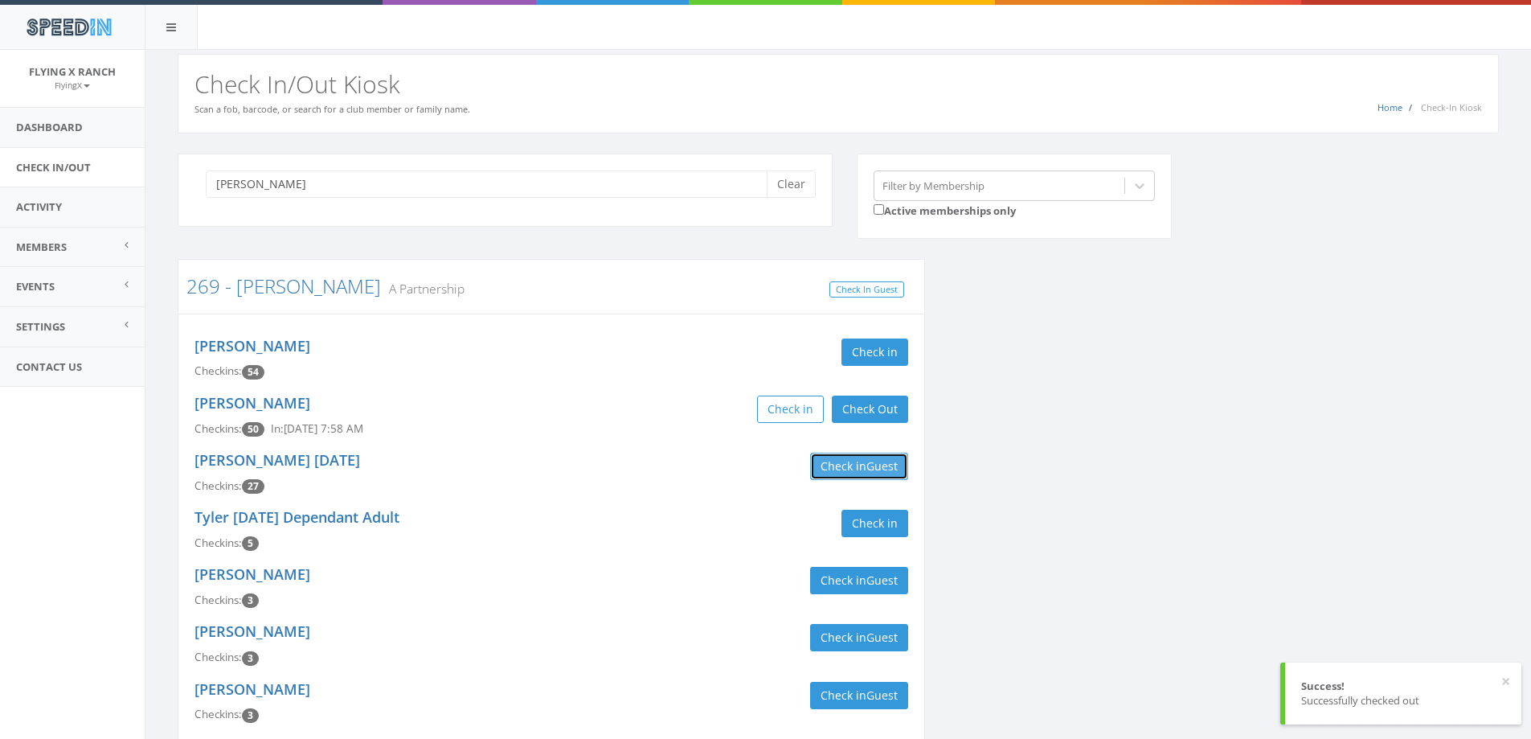
click at [858, 470] on button "Check in Guest" at bounding box center [859, 465] width 98 height 27
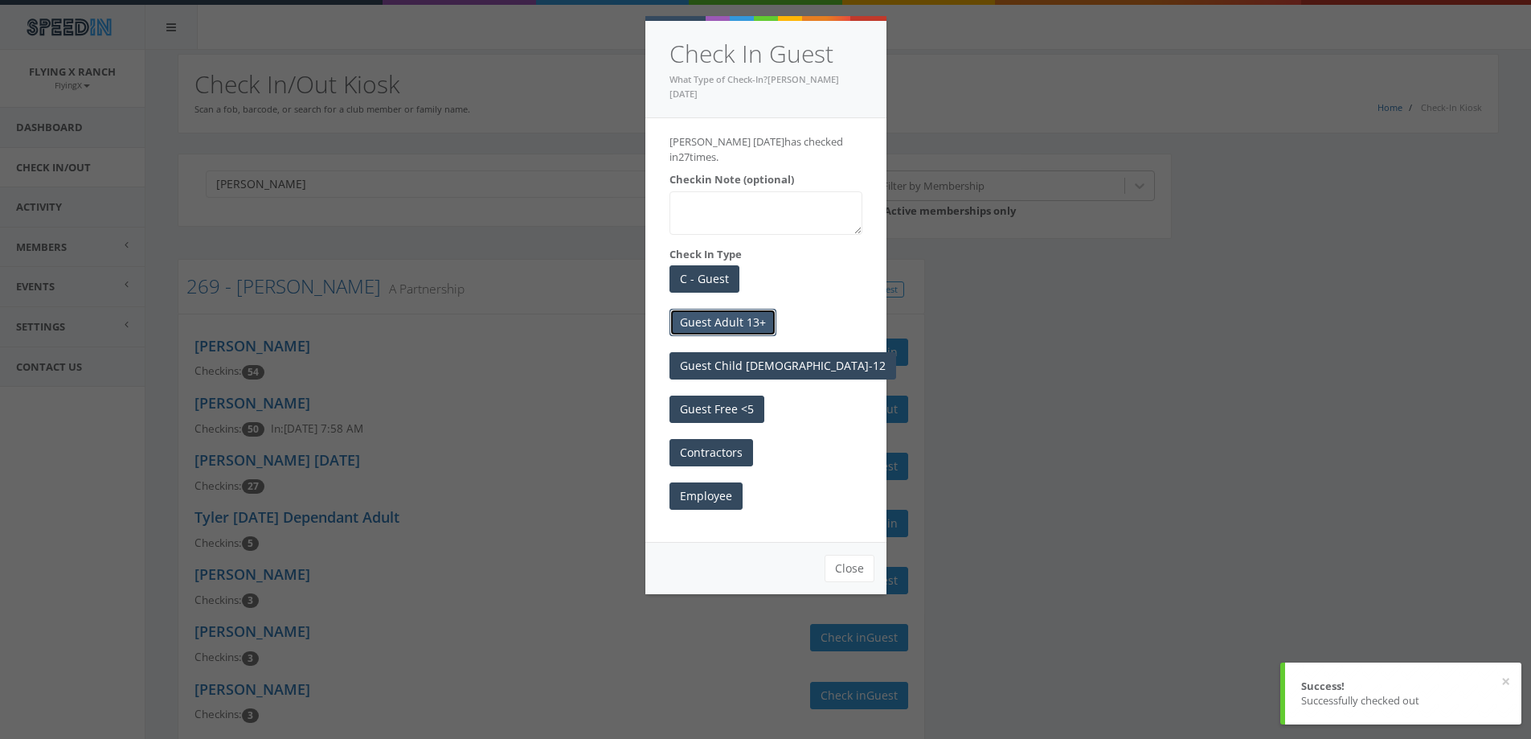
click at [715, 309] on button "Guest Adult 13+" at bounding box center [723, 322] width 107 height 27
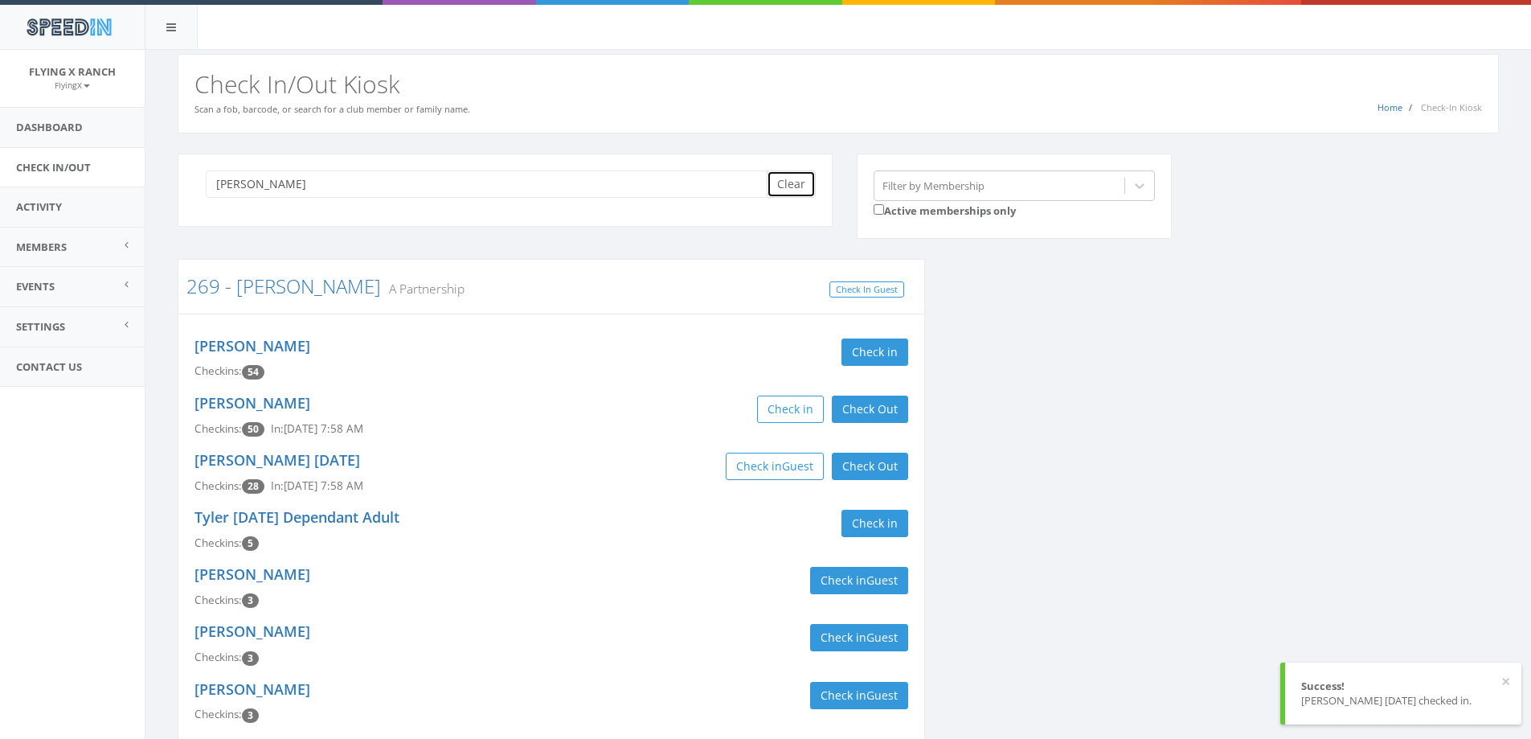
click at [780, 190] on button "Clear" at bounding box center [791, 183] width 49 height 27
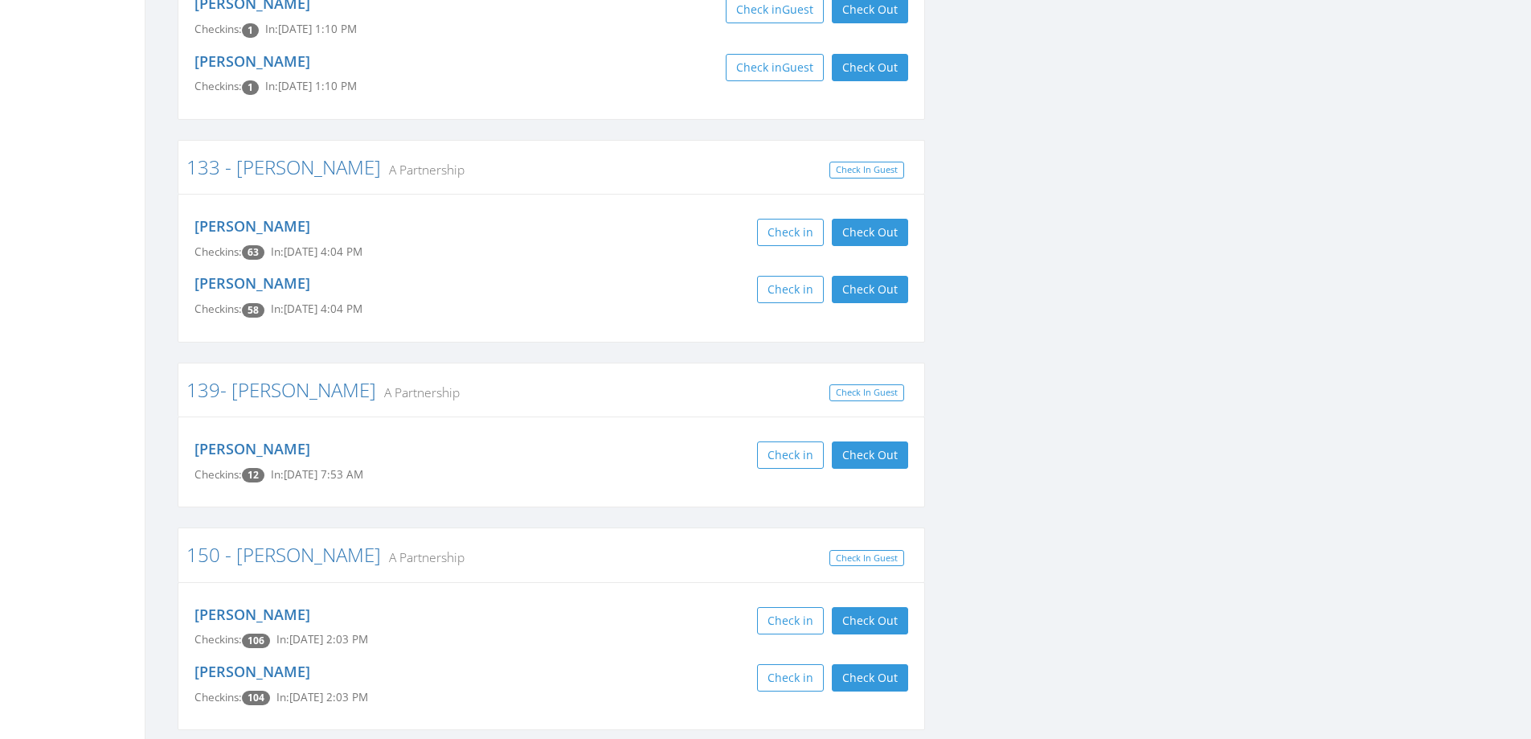
scroll to position [1849, 0]
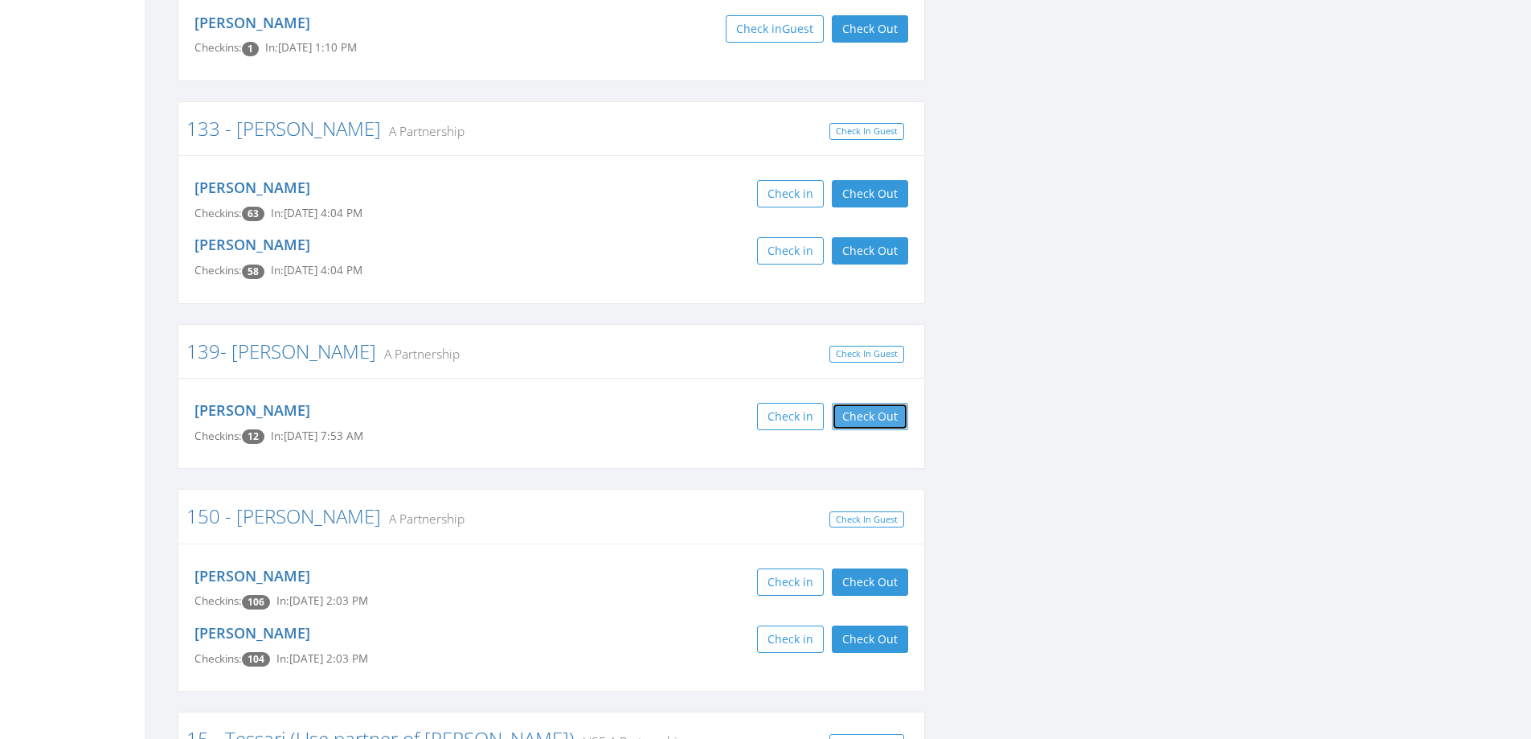
click at [857, 403] on button "Check Out" at bounding box center [870, 416] width 76 height 27
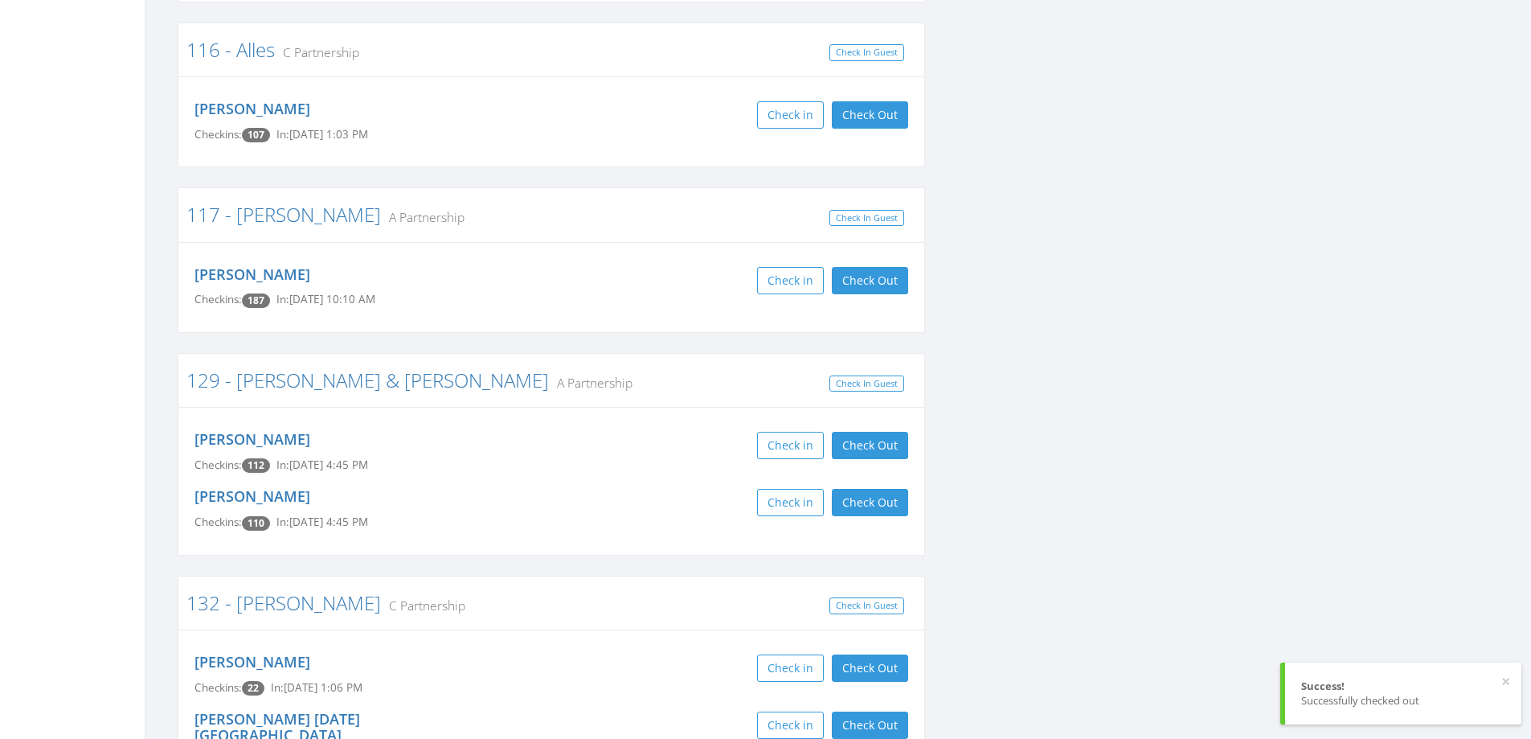
scroll to position [0, 0]
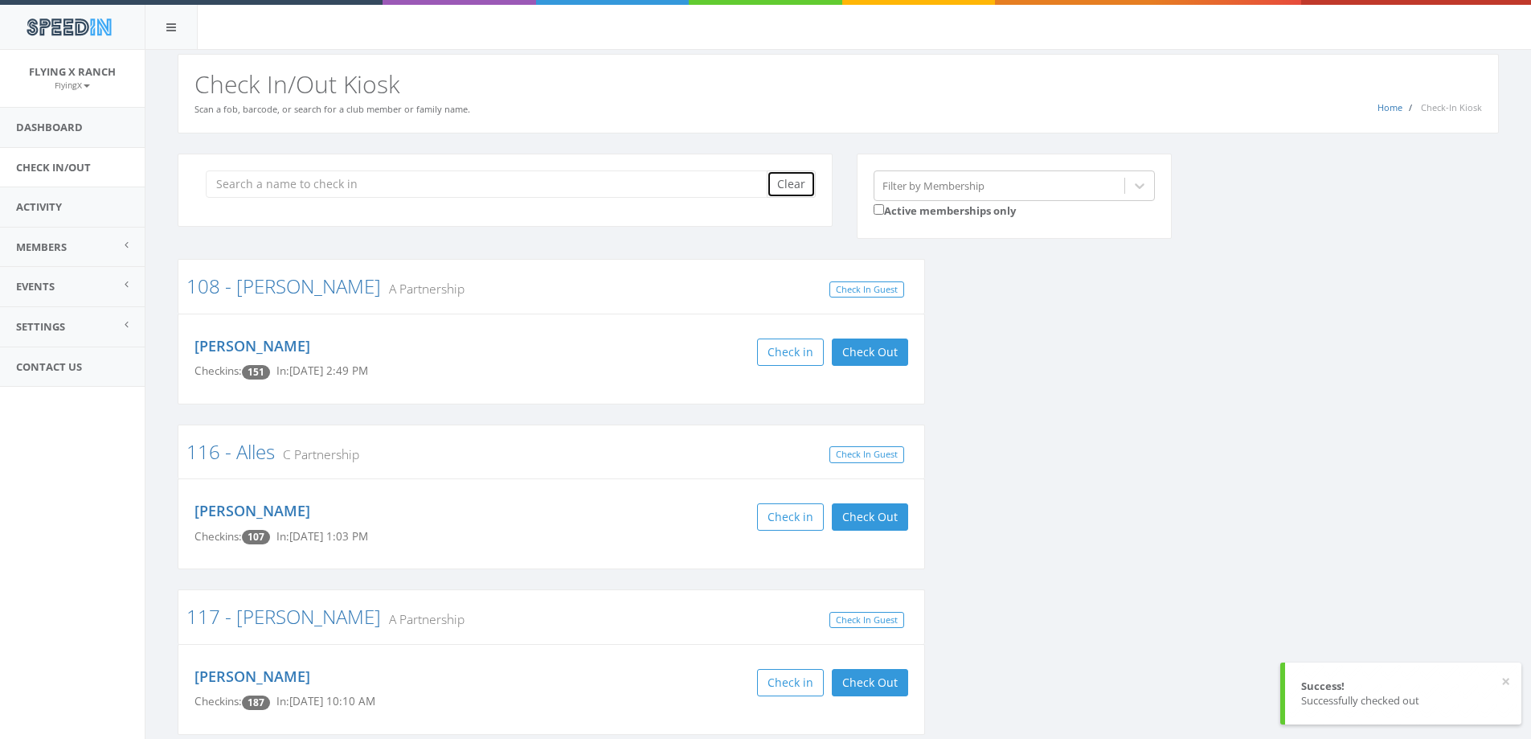
click at [798, 187] on button "Clear" at bounding box center [791, 183] width 49 height 27
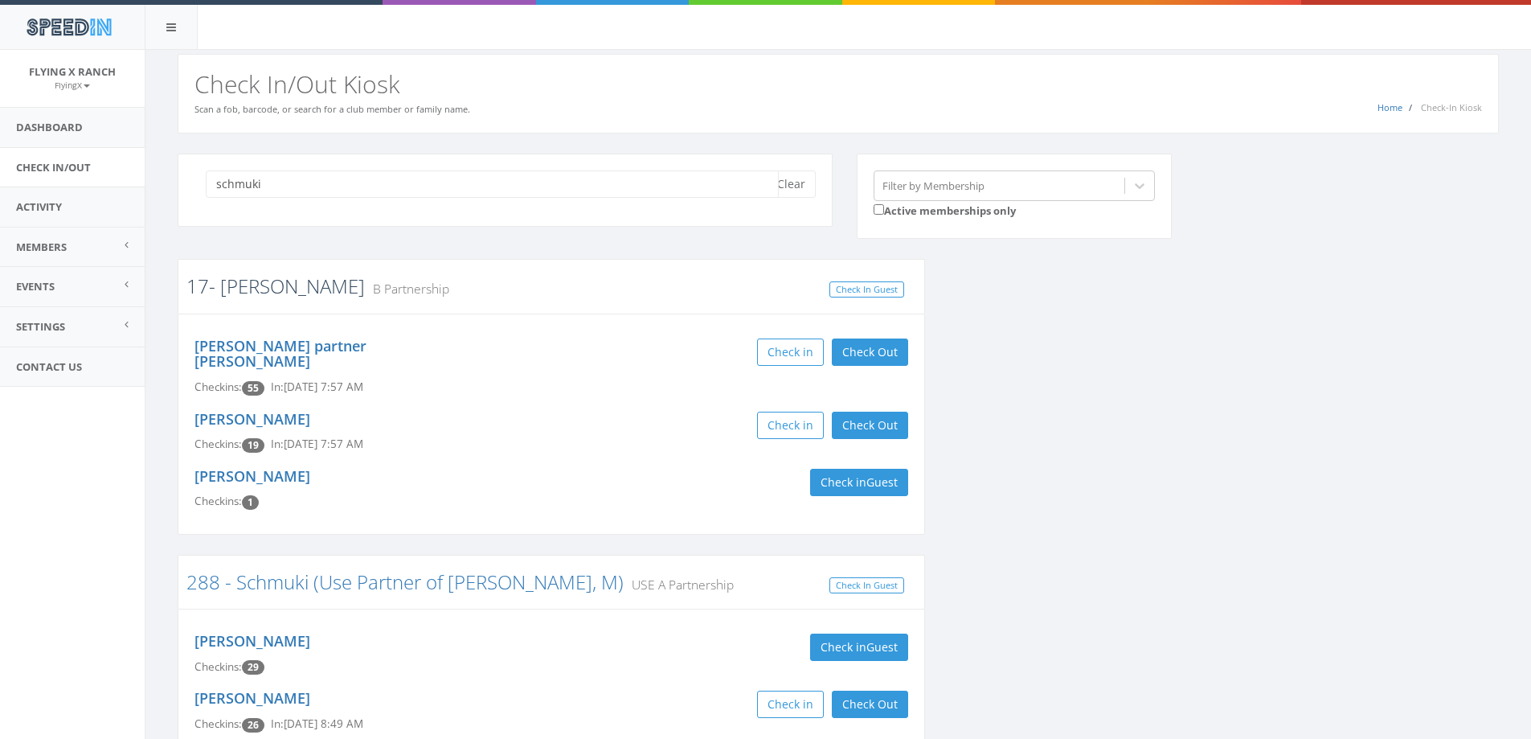
type input "schmuki"
click at [240, 286] on link "17- [PERSON_NAME]" at bounding box center [275, 285] width 178 height 27
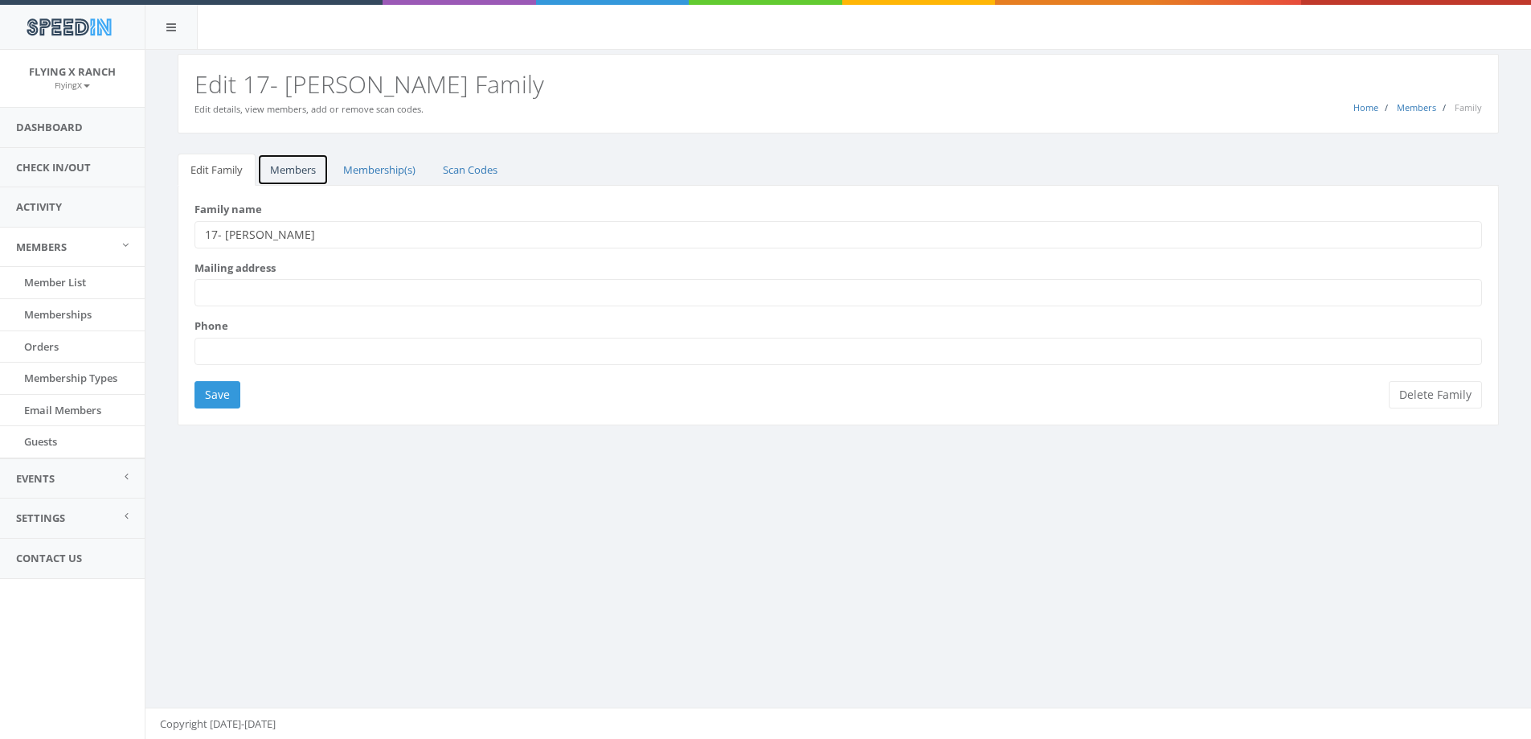
click at [303, 166] on link "Members" at bounding box center [293, 170] width 72 height 33
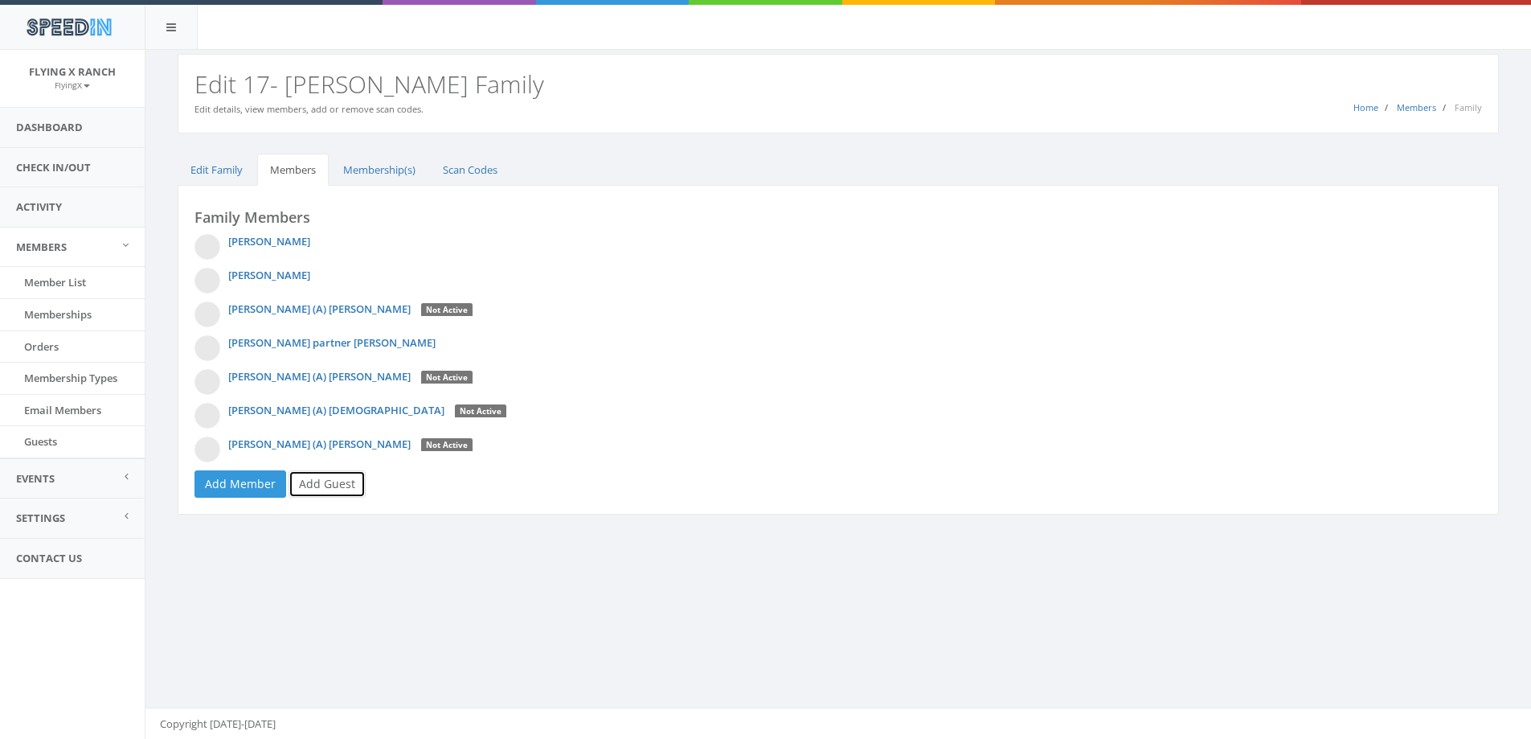
click at [330, 481] on link "Add Guest" at bounding box center [327, 483] width 77 height 27
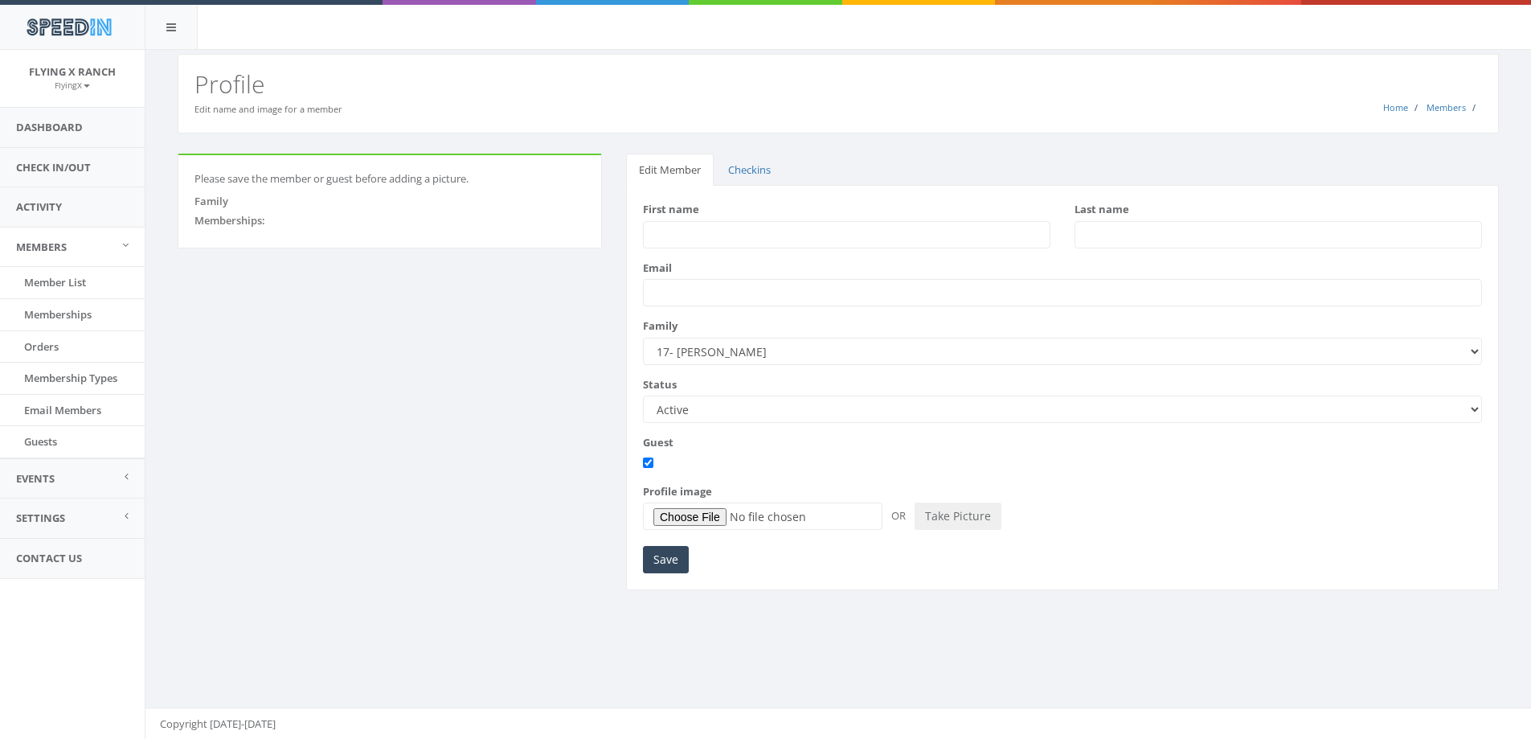
click at [674, 231] on input "First name" at bounding box center [846, 234] width 407 height 27
type input "Jessica"
click at [1114, 234] on input "Last name" at bounding box center [1278, 234] width 407 height 27
type input "Thompson"
click at [668, 559] on input "Save" at bounding box center [666, 559] width 46 height 27
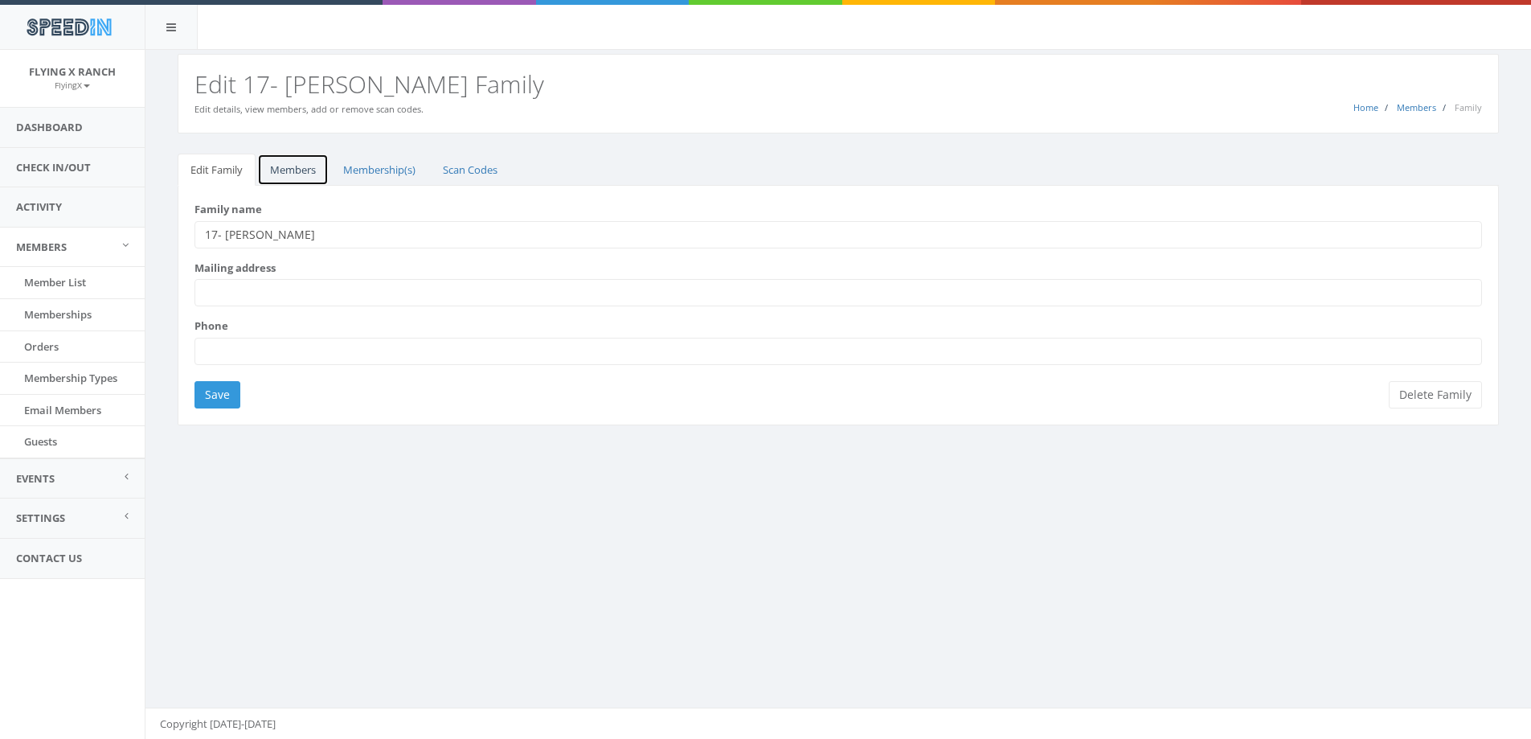
click at [284, 164] on link "Members" at bounding box center [293, 170] width 72 height 33
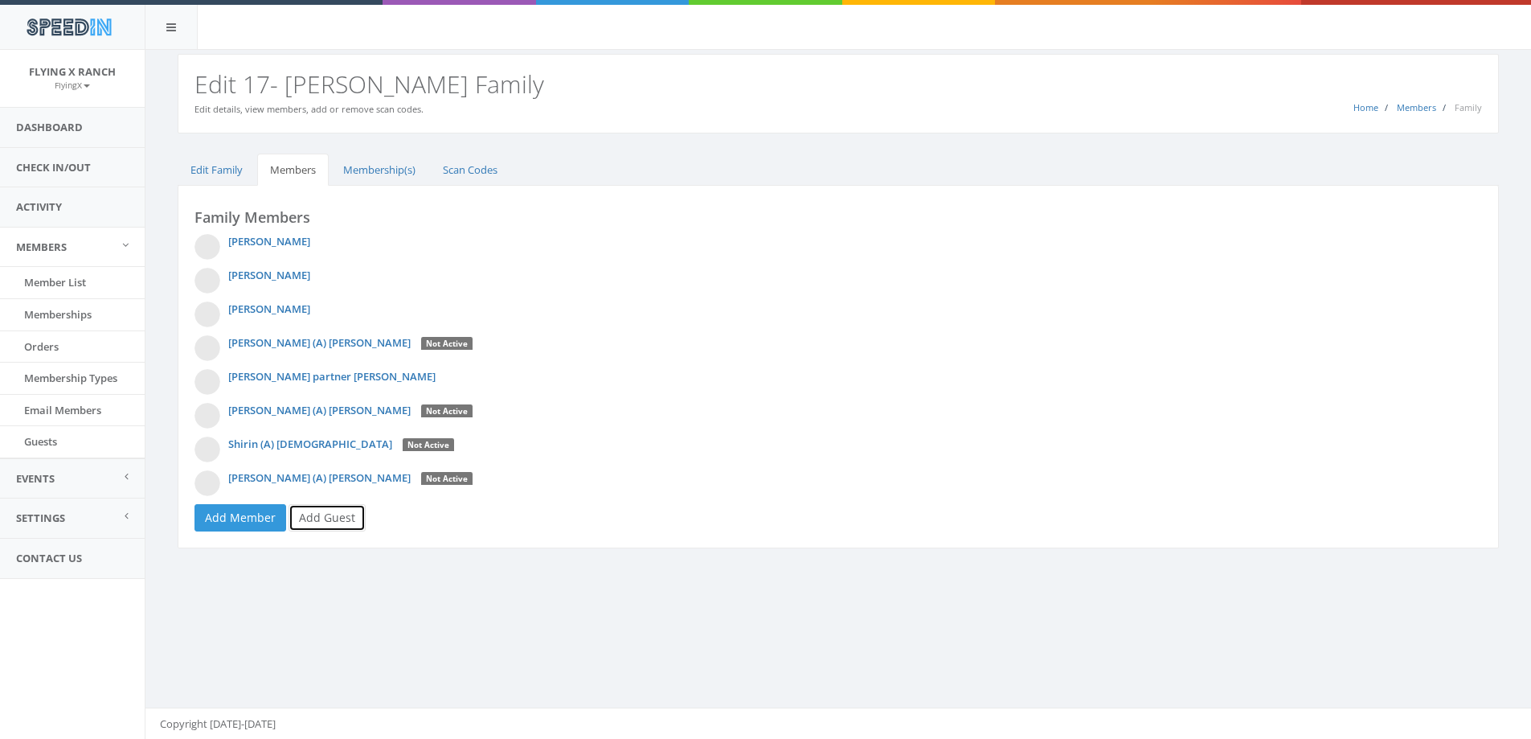
click at [305, 510] on link "Add Guest" at bounding box center [327, 517] width 77 height 27
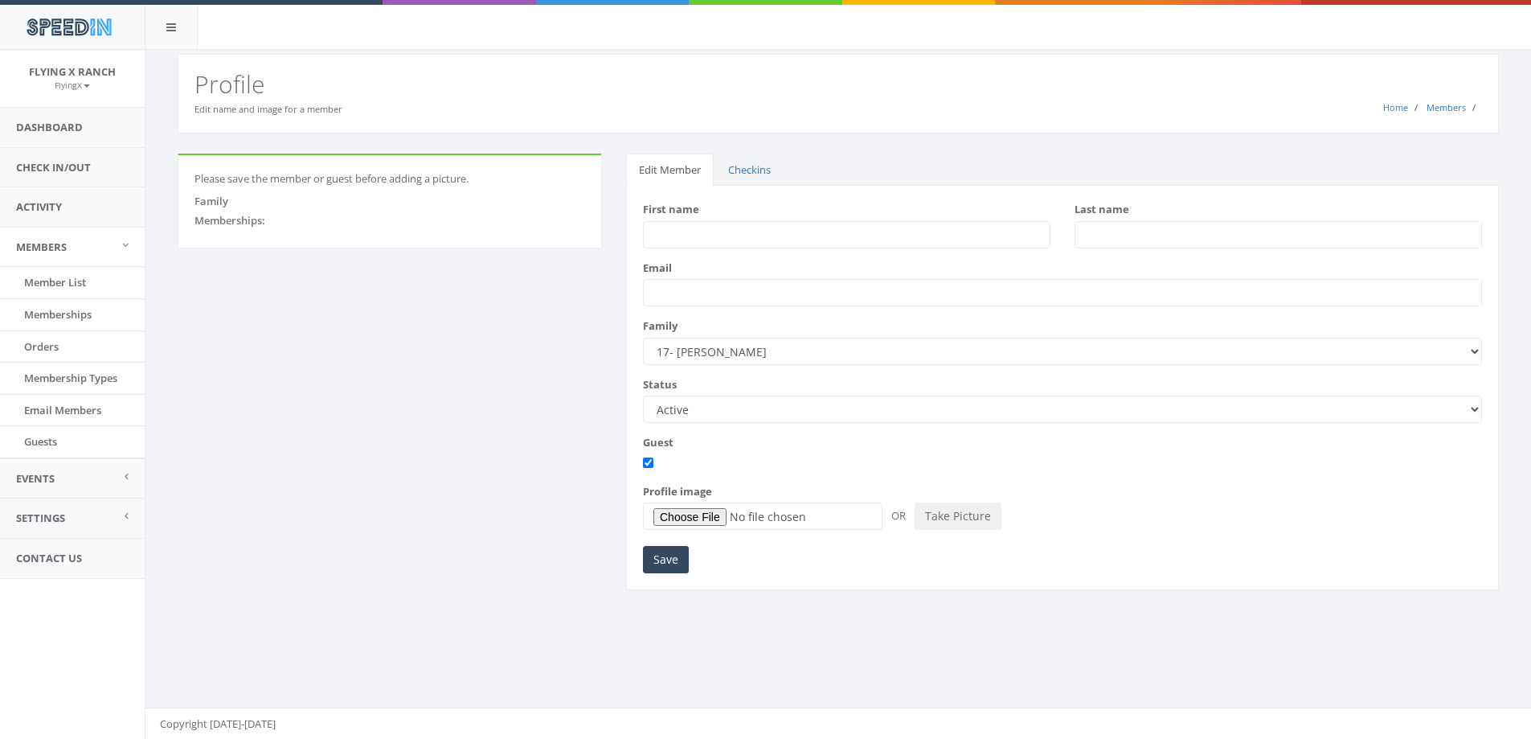
click at [653, 231] on input "First name" at bounding box center [846, 234] width 407 height 27
type input "[PERSON_NAME]"
click at [1097, 239] on input "Last name" at bounding box center [1278, 234] width 407 height 27
type input "[PERSON_NAME]"
click at [670, 556] on input "Save" at bounding box center [666, 559] width 46 height 27
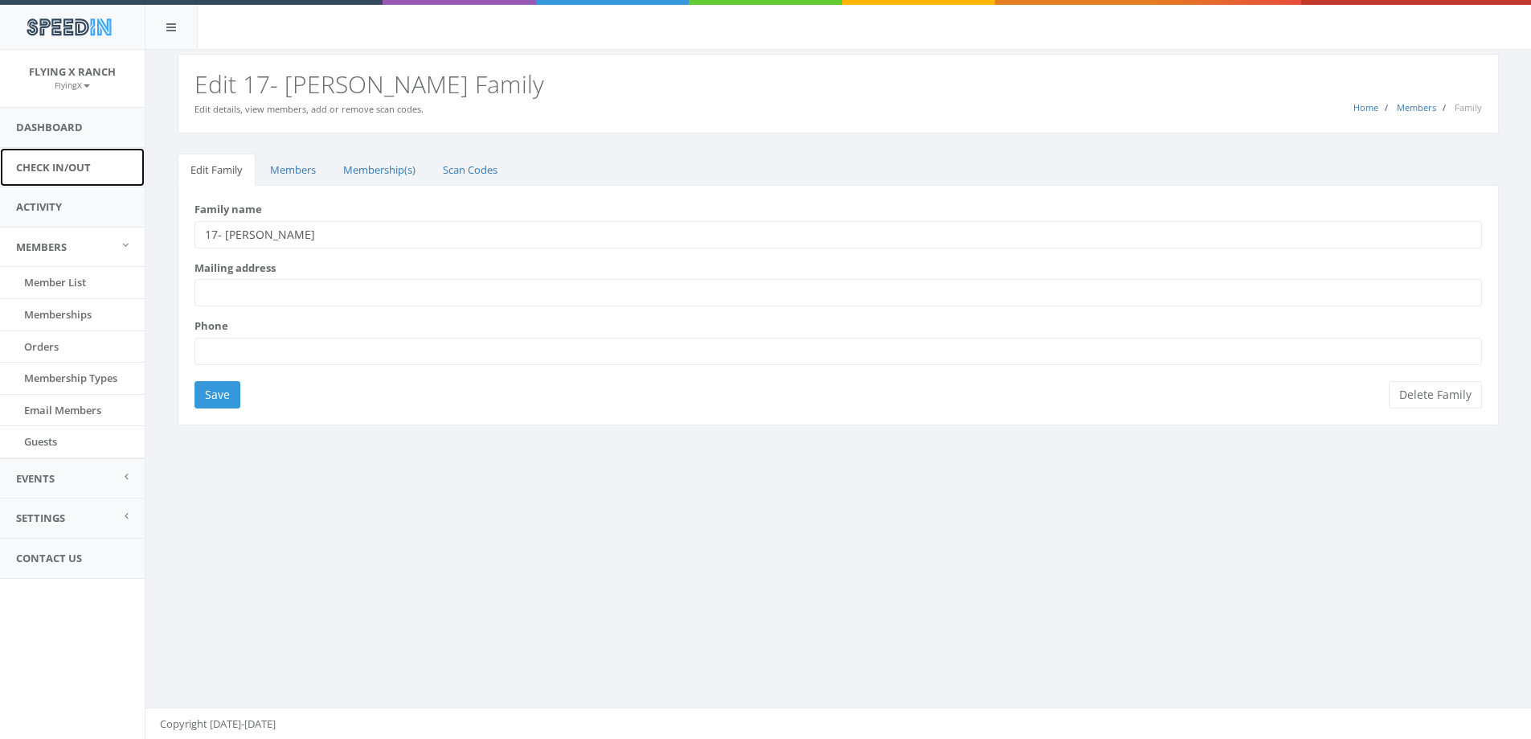
click at [57, 172] on link "Check In/Out" at bounding box center [72, 167] width 145 height 39
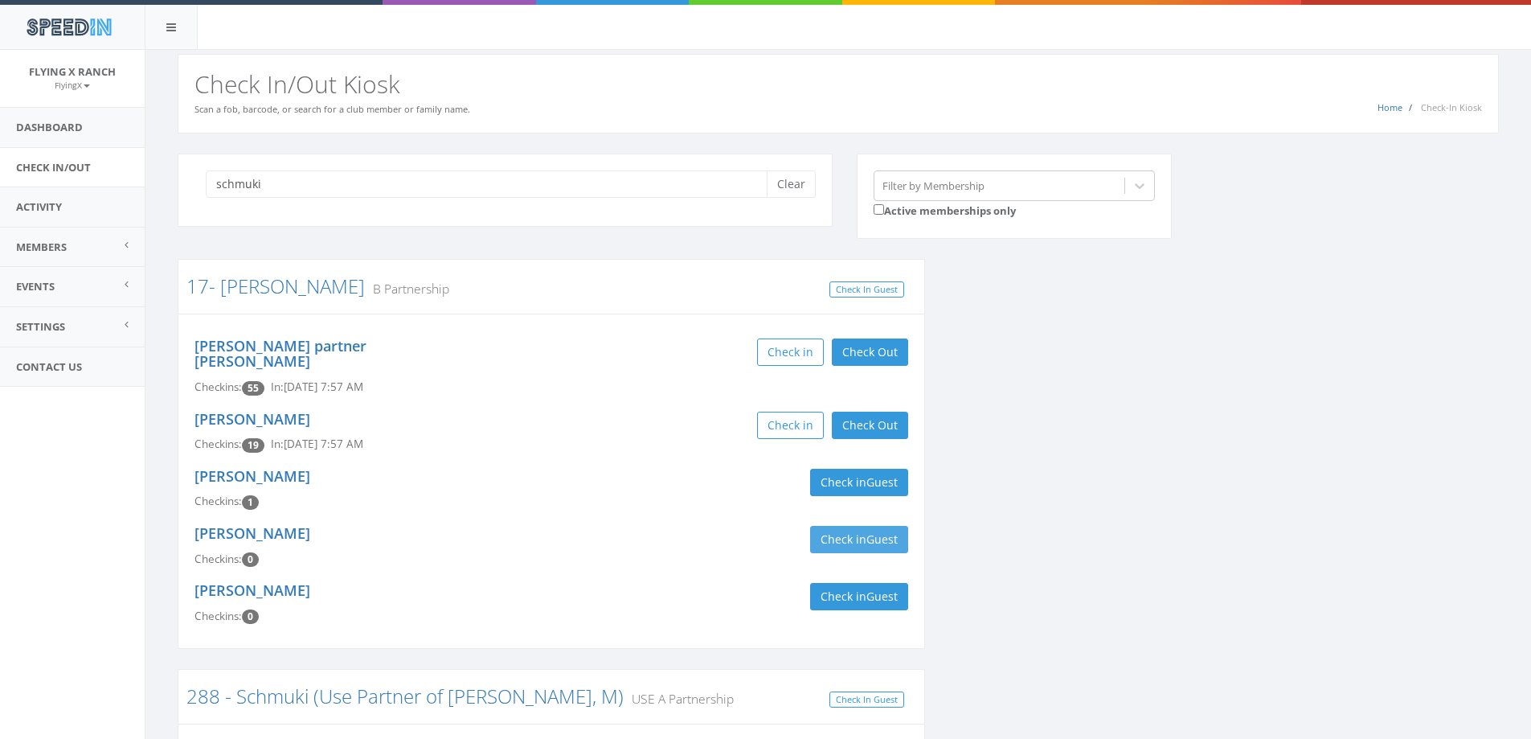
type input "schmuki"
click at [854, 526] on button "Check in Guest" at bounding box center [859, 539] width 98 height 27
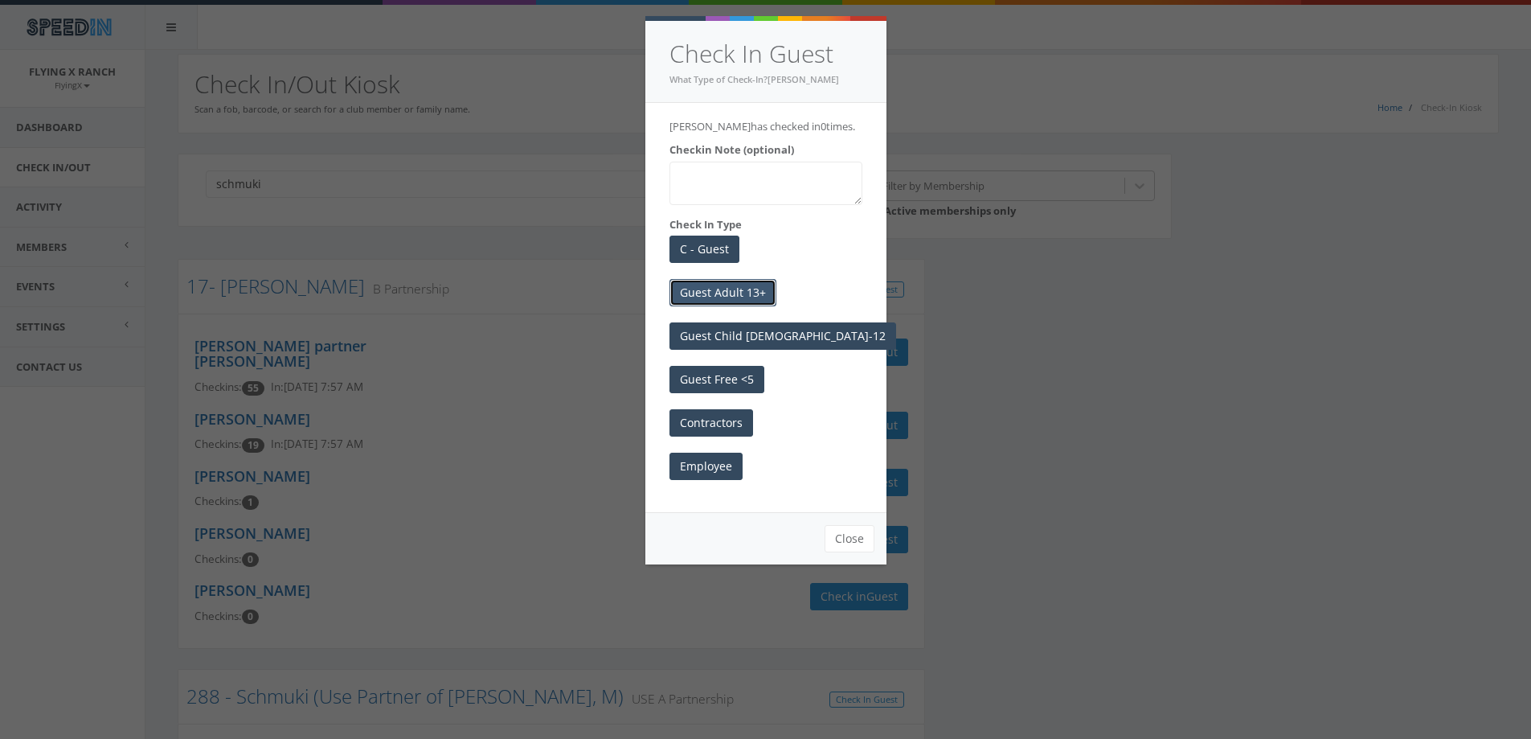
click at [736, 306] on button "Guest Adult 13+" at bounding box center [723, 292] width 107 height 27
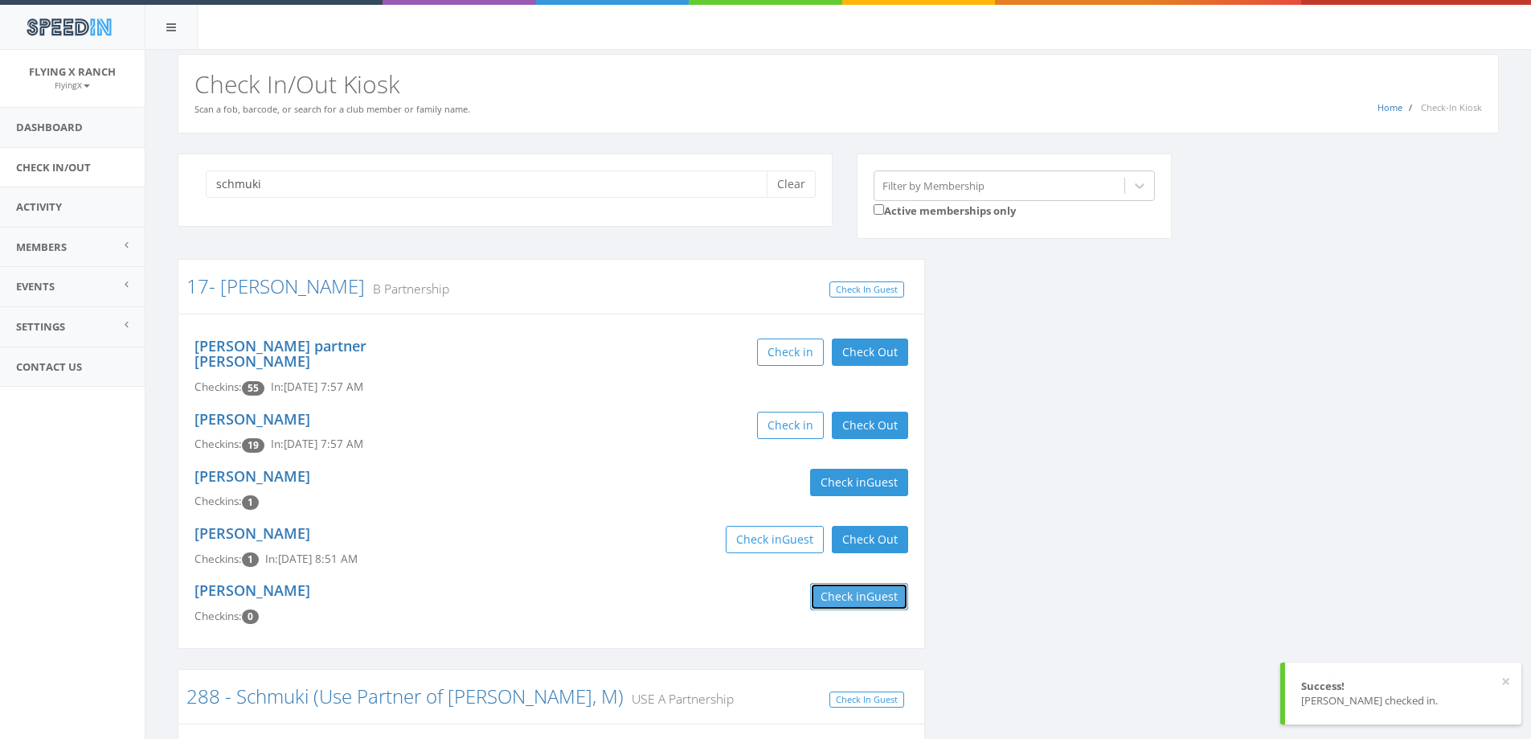
click at [846, 584] on button "Check in Guest" at bounding box center [859, 596] width 98 height 27
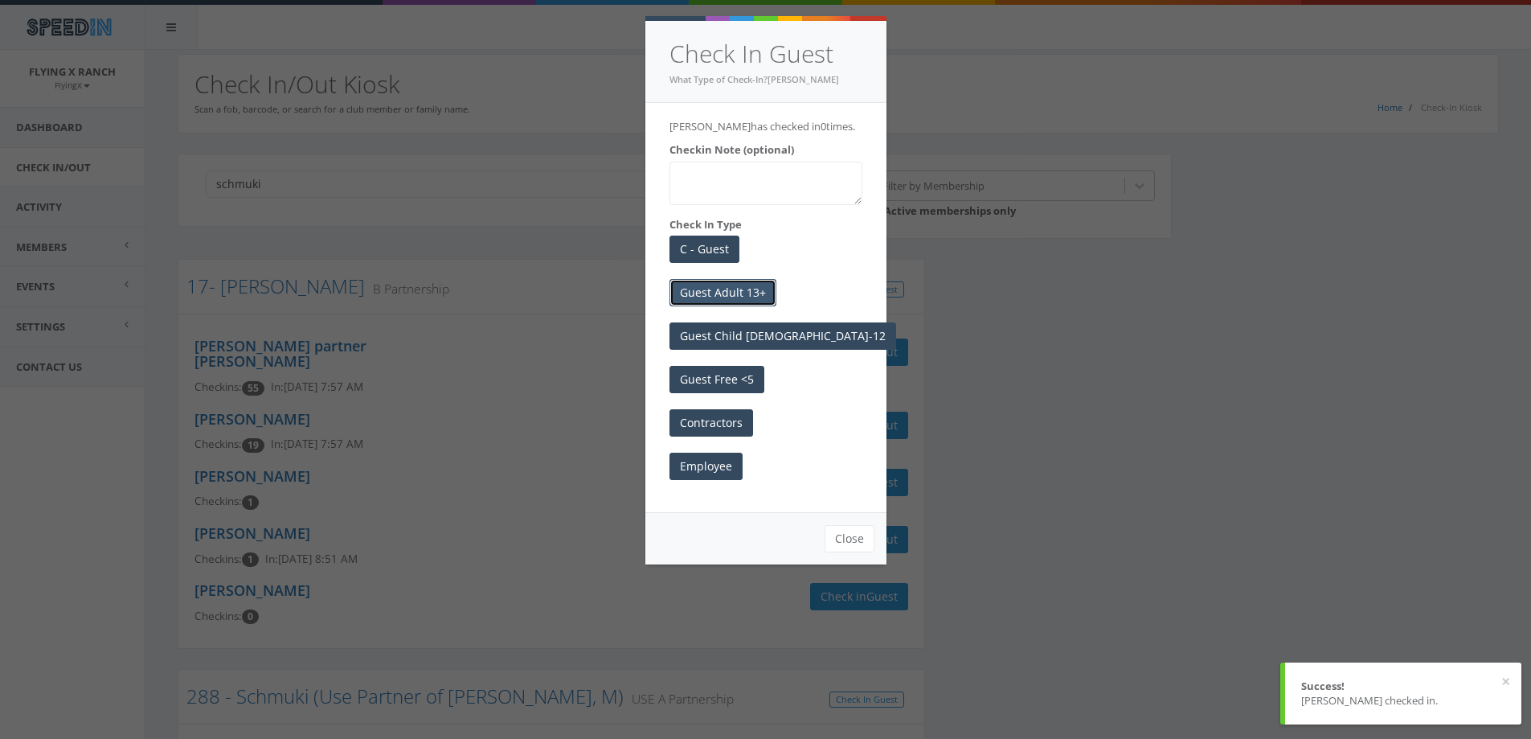
click at [723, 301] on button "Guest Adult 13+" at bounding box center [723, 292] width 107 height 27
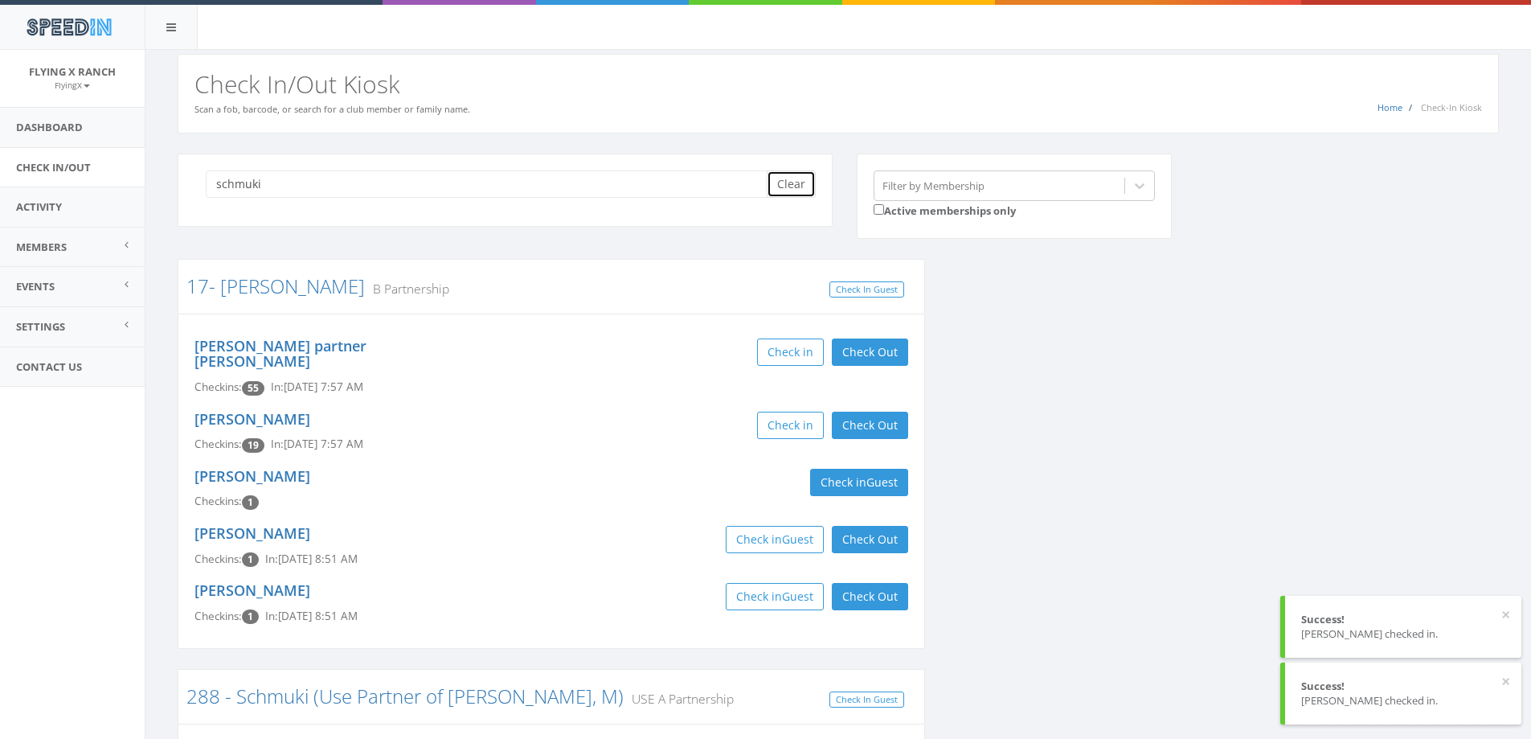
click at [801, 178] on button "Clear" at bounding box center [791, 183] width 49 height 27
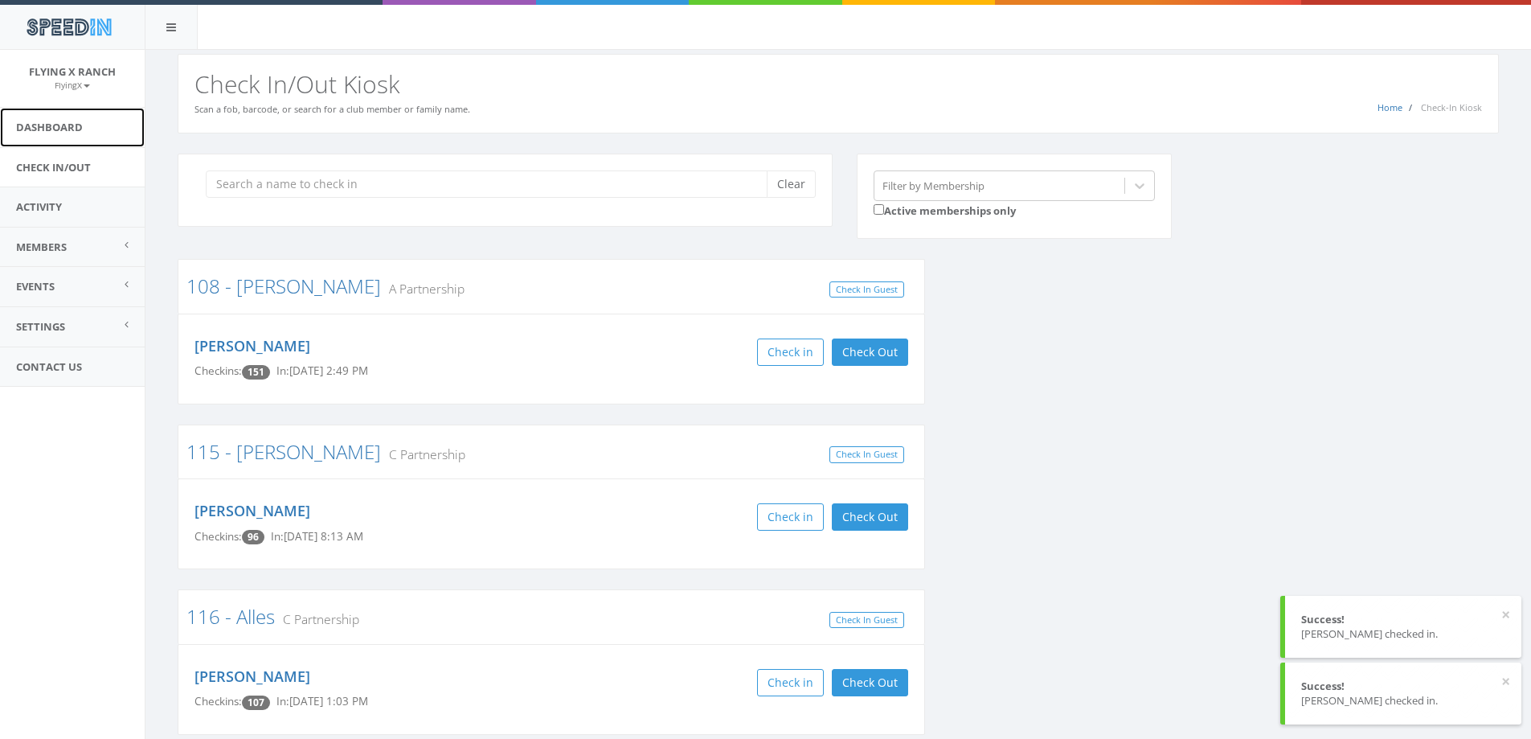
click at [62, 122] on link "Dashboard" at bounding box center [72, 127] width 145 height 39
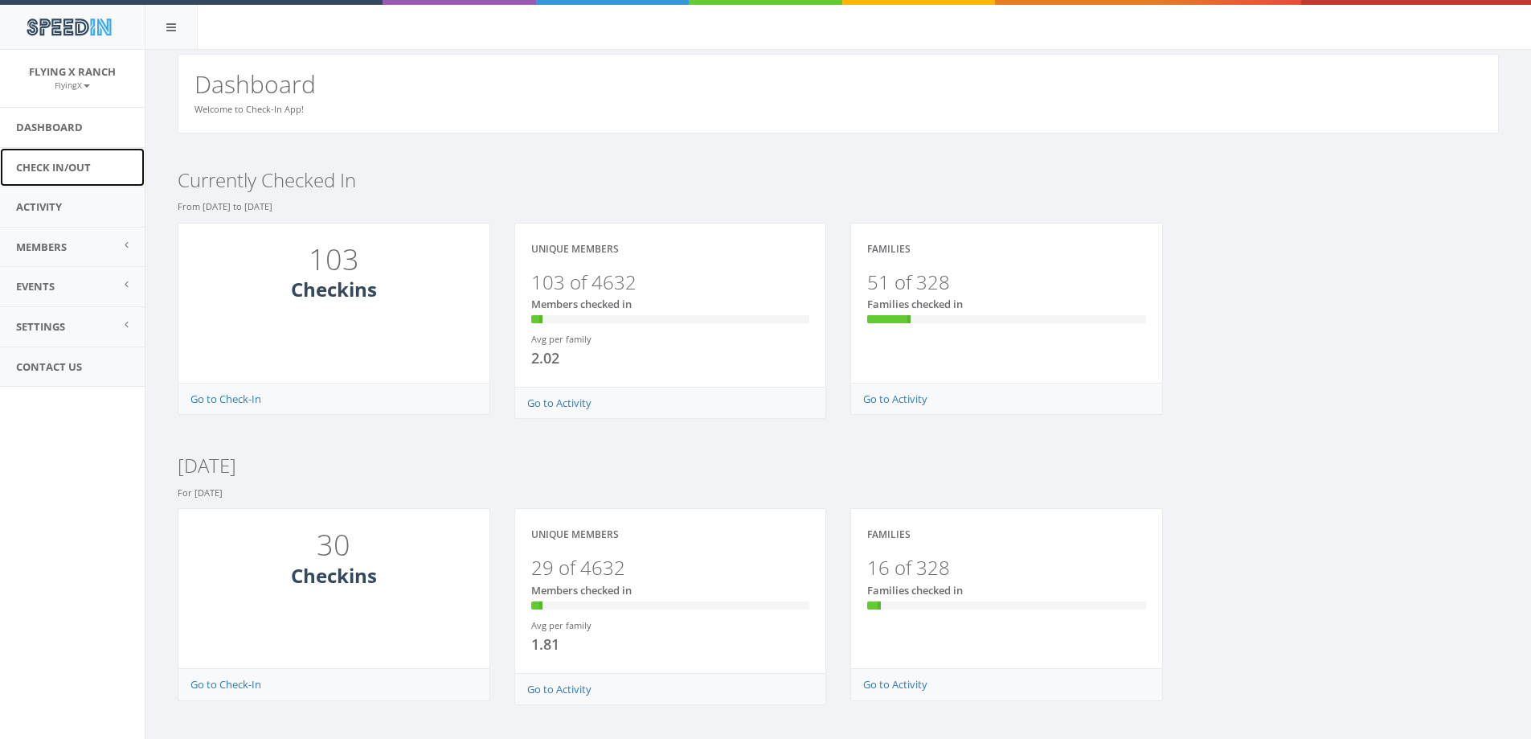
click at [60, 167] on link "Check In/Out" at bounding box center [72, 167] width 145 height 39
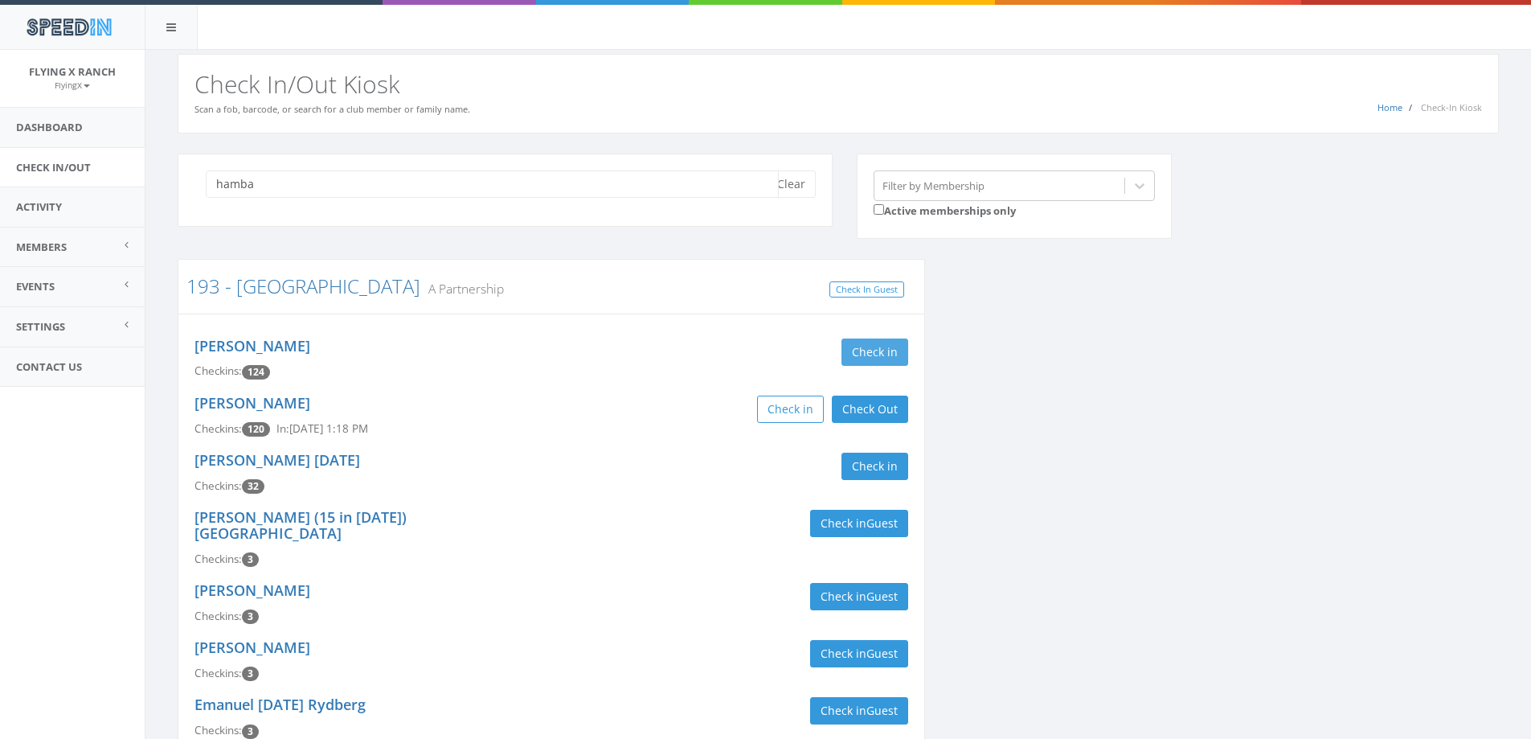
type input "hamba"
click at [870, 343] on button "Check in" at bounding box center [875, 351] width 67 height 27
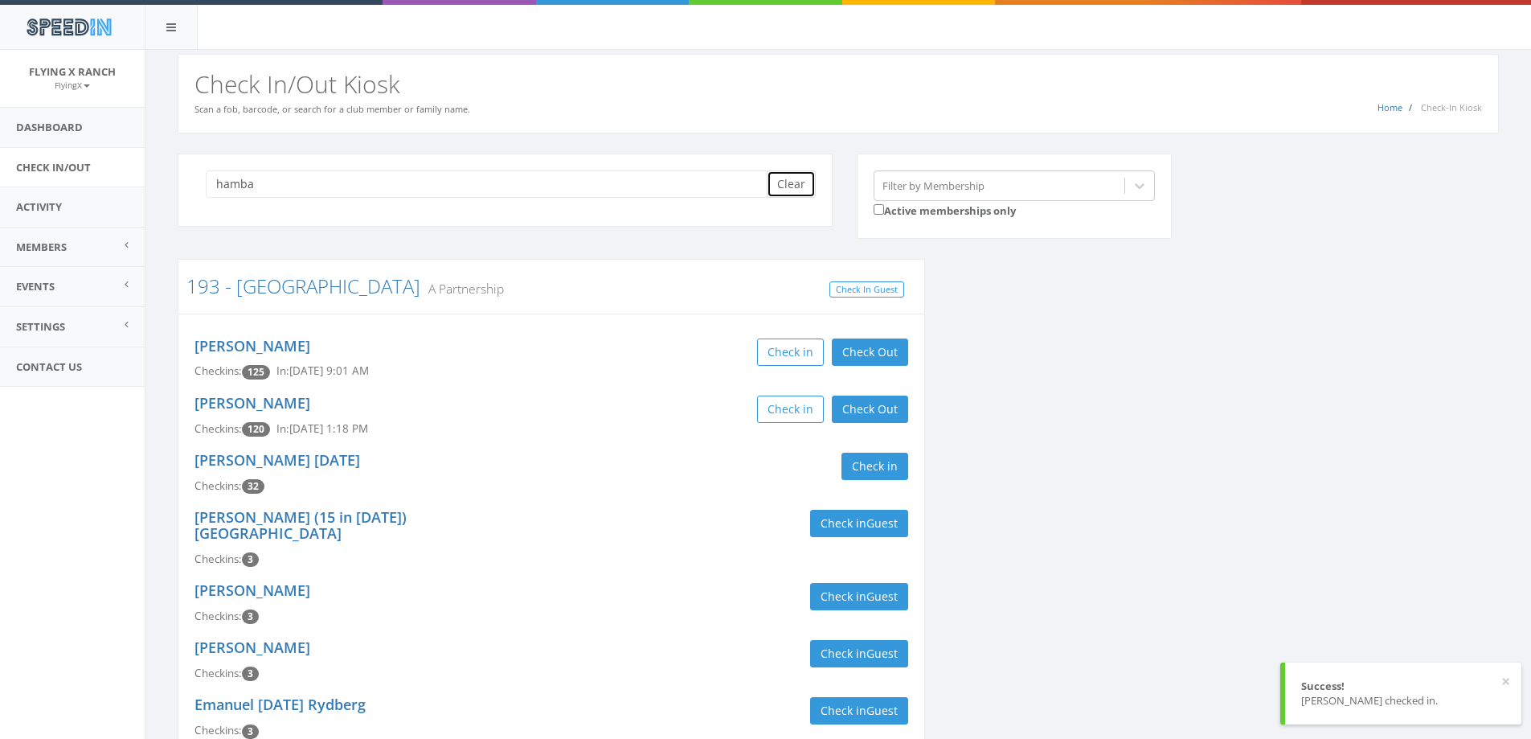
click at [780, 185] on button "Clear" at bounding box center [791, 183] width 49 height 27
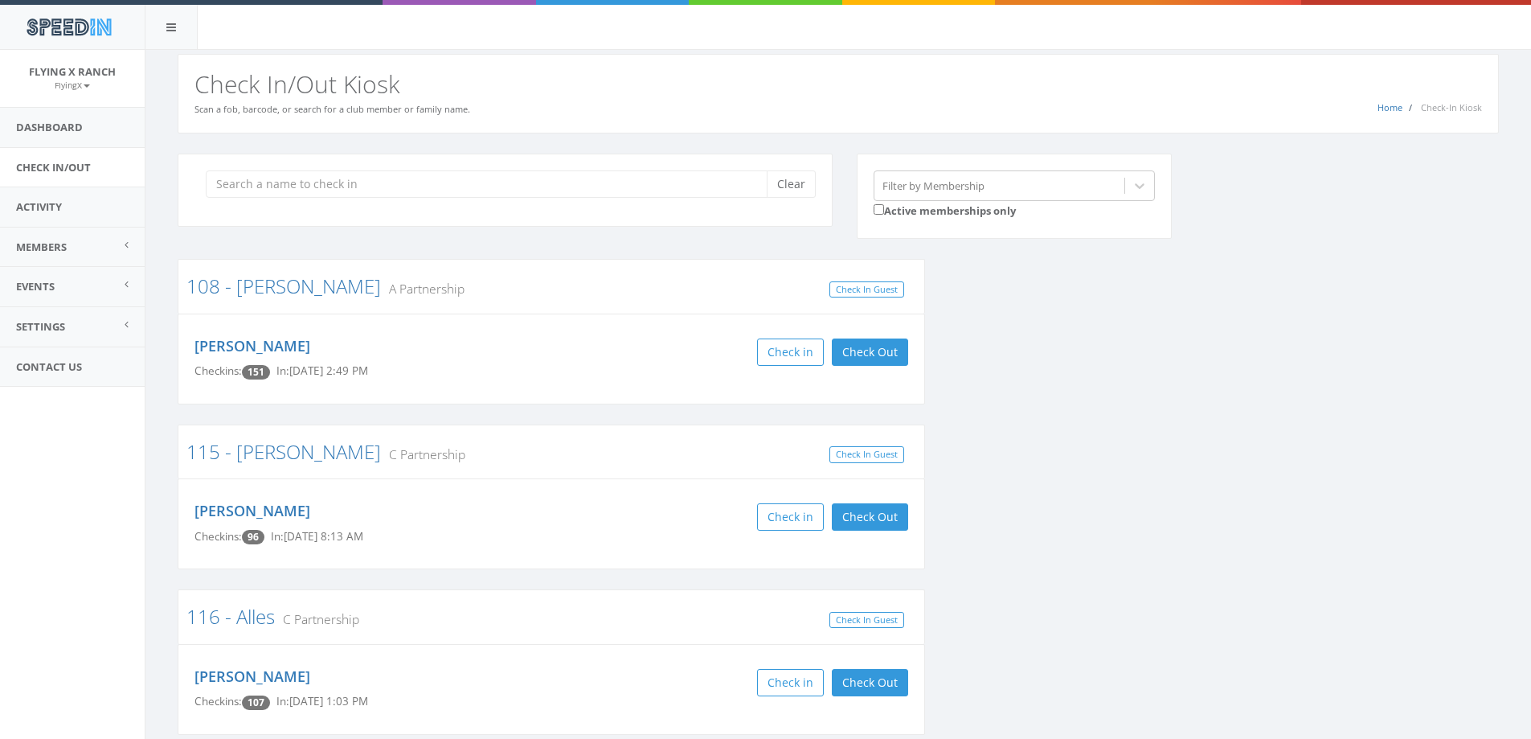
click at [653, 113] on div "Home Check-In Kiosk Check In/Out Kiosk Scan a fob, barcode, or search for a clu…" at bounding box center [838, 94] width 1321 height 80
